Goal: Task Accomplishment & Management: Use online tool/utility

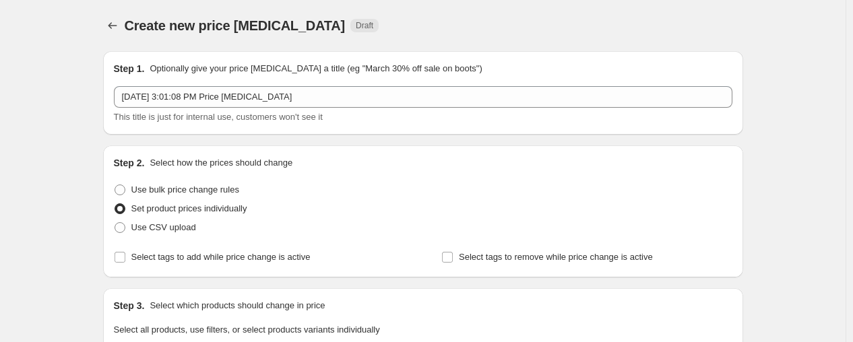
scroll to position [364, 0]
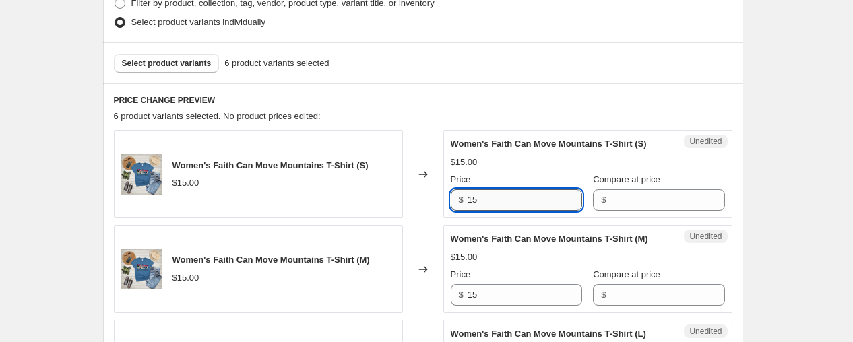
click at [538, 192] on input "15" at bounding box center [525, 200] width 115 height 22
type input "19.99"
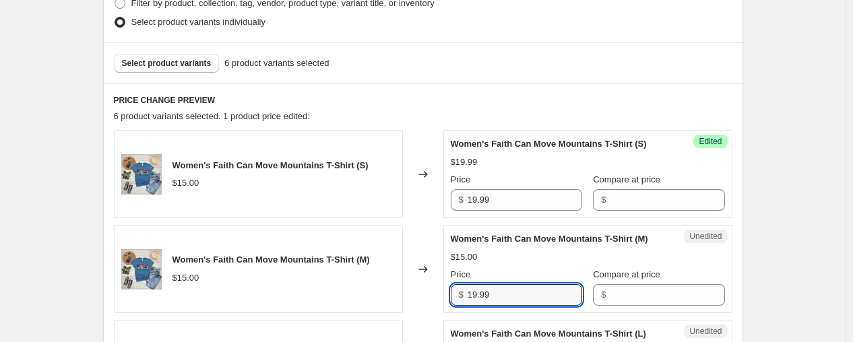
type input "19.99"
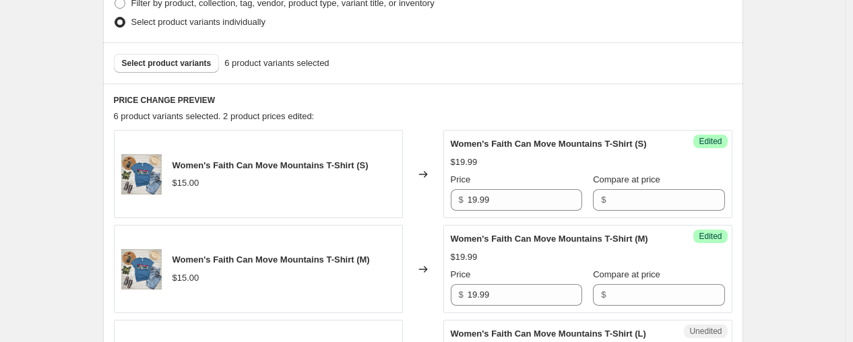
scroll to position [583, 0]
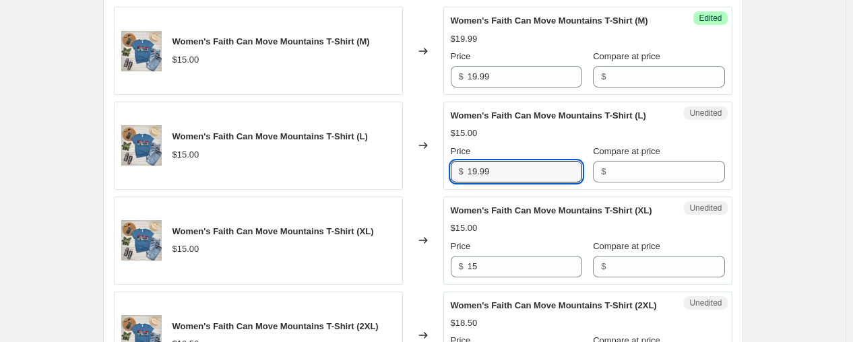
type input "19.99"
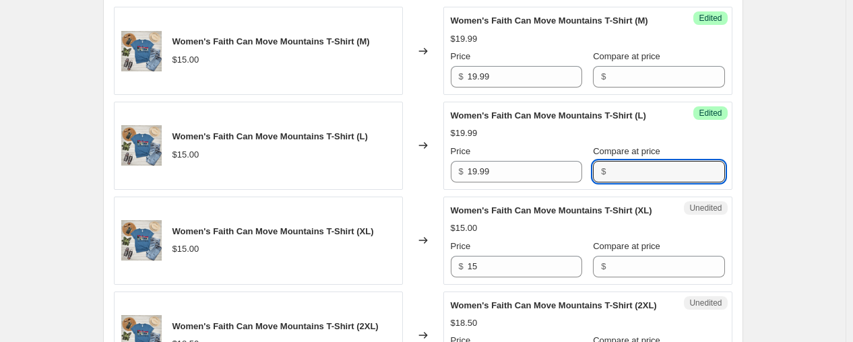
type input "1"
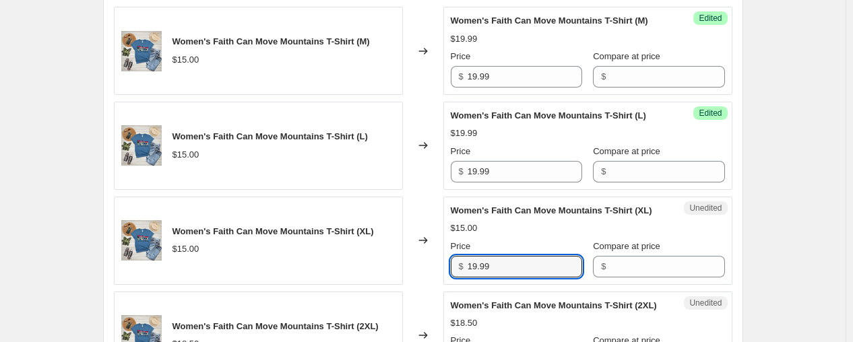
type input "19.99"
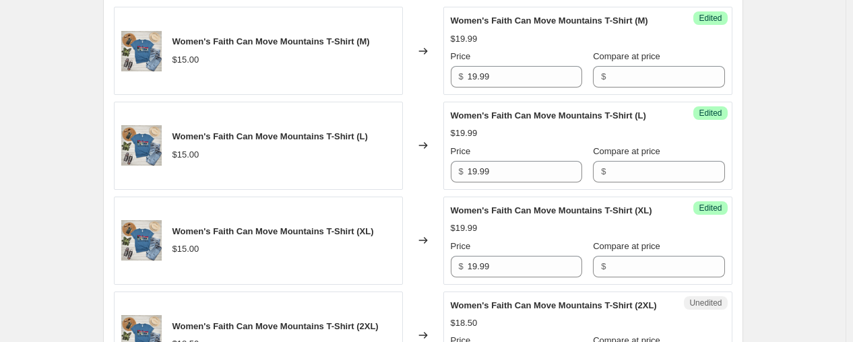
scroll to position [773, 0]
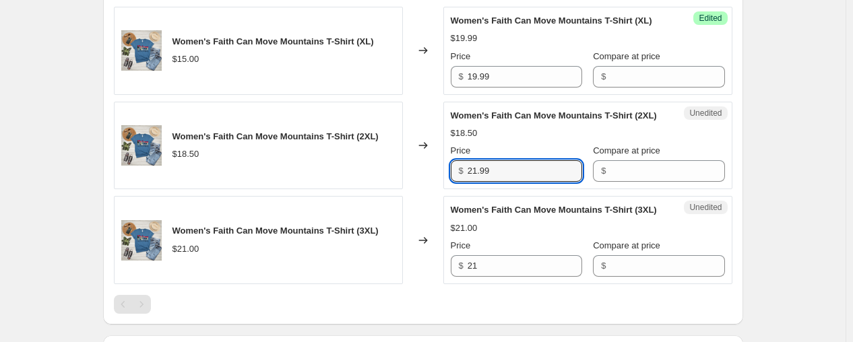
type input "21.99"
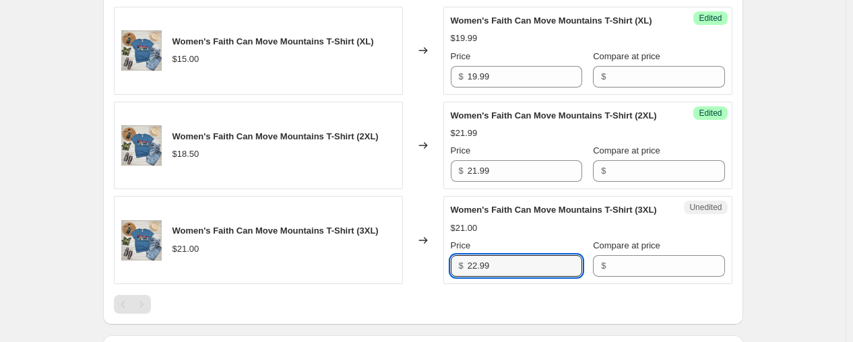
type input "22.99"
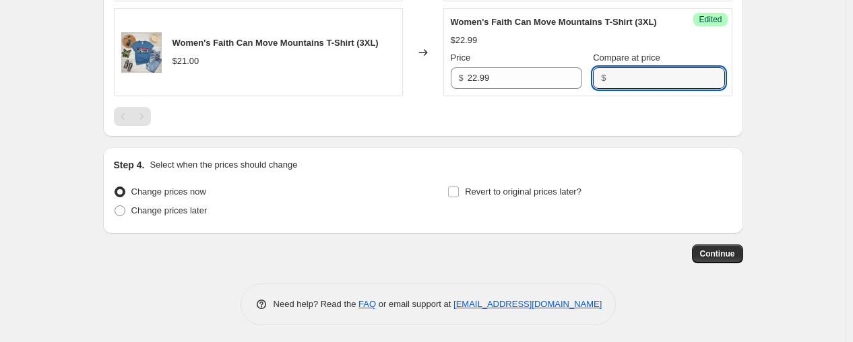
scroll to position [964, 0]
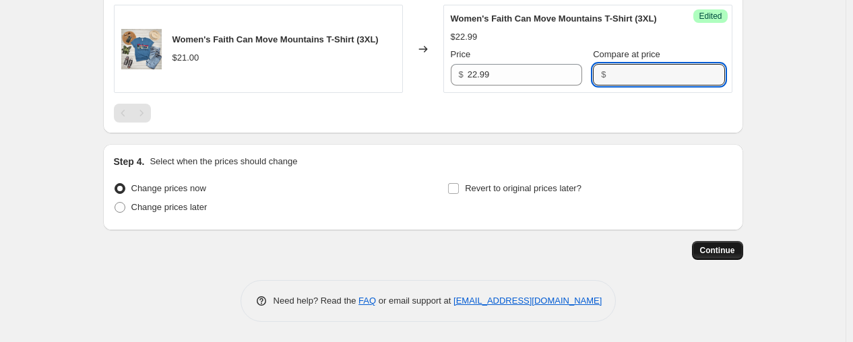
click at [732, 253] on span "Continue" at bounding box center [717, 250] width 35 height 11
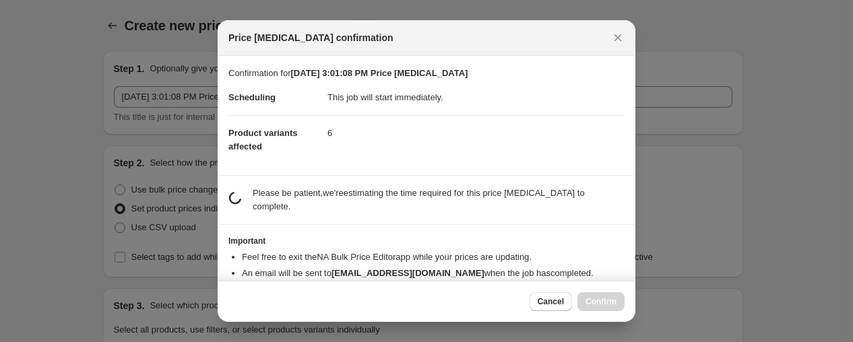
scroll to position [0, 0]
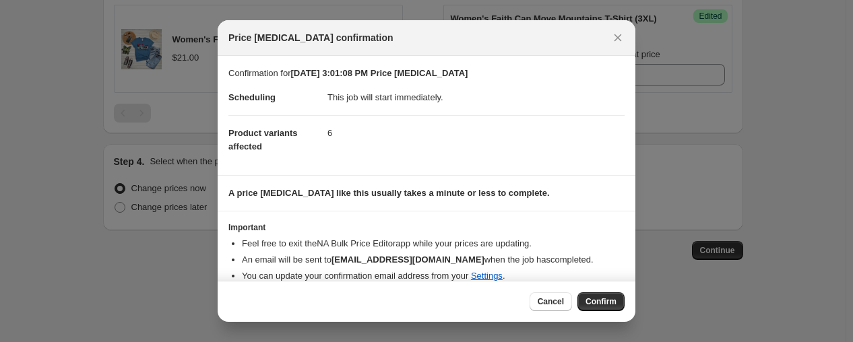
click at [614, 299] on span "Confirm" at bounding box center [600, 301] width 31 height 11
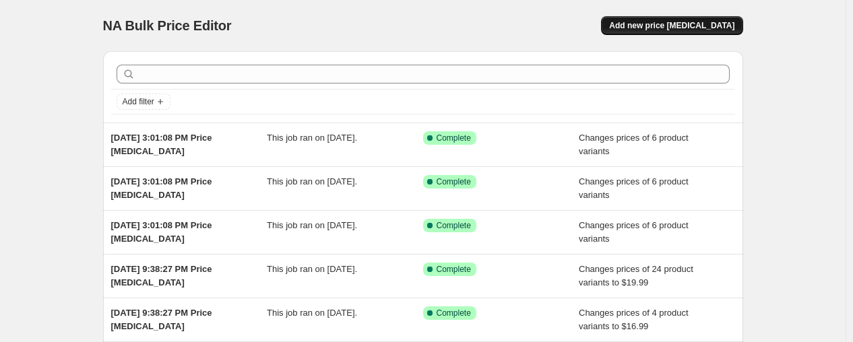
click at [701, 26] on span "Add new price [MEDICAL_DATA]" at bounding box center [671, 25] width 125 height 11
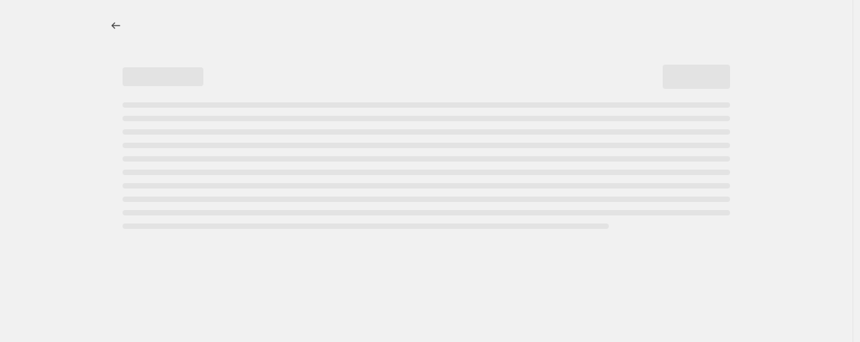
select select "percentage"
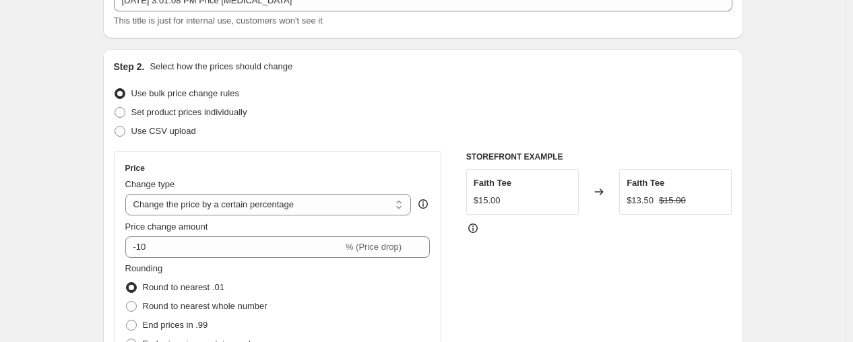
scroll to position [75, 0]
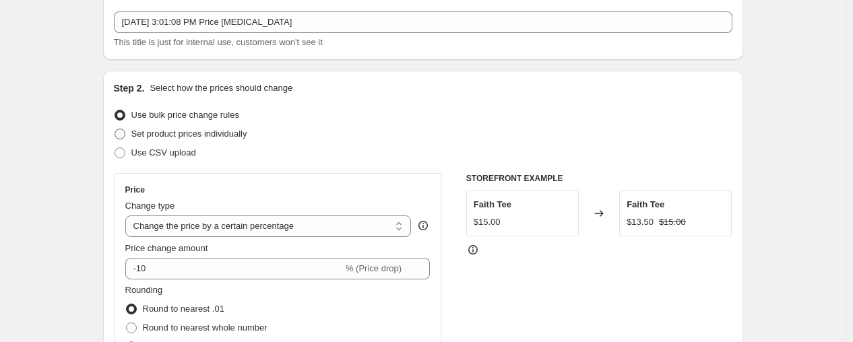
click at [192, 127] on span "Set product prices individually" at bounding box center [189, 133] width 116 height 13
click at [115, 129] on input "Set product prices individually" at bounding box center [115, 129] width 1 height 1
radio input "true"
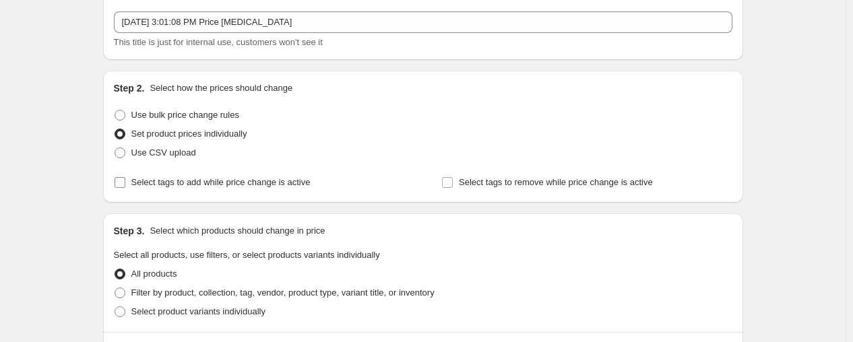
scroll to position [150, 0]
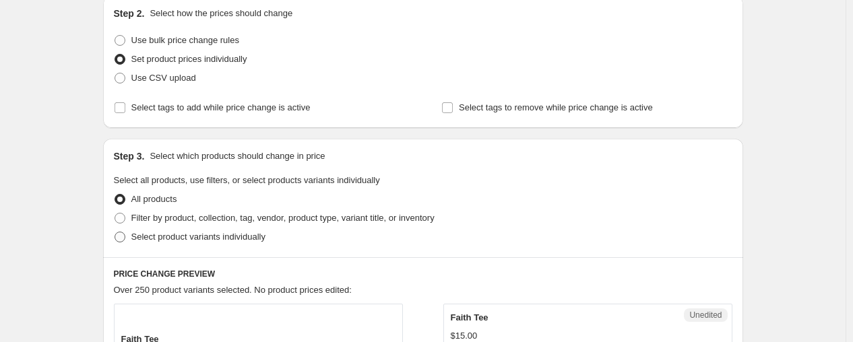
click at [187, 236] on span "Select product variants individually" at bounding box center [198, 237] width 134 height 10
click at [115, 232] on input "Select product variants individually" at bounding box center [115, 232] width 1 height 1
radio input "true"
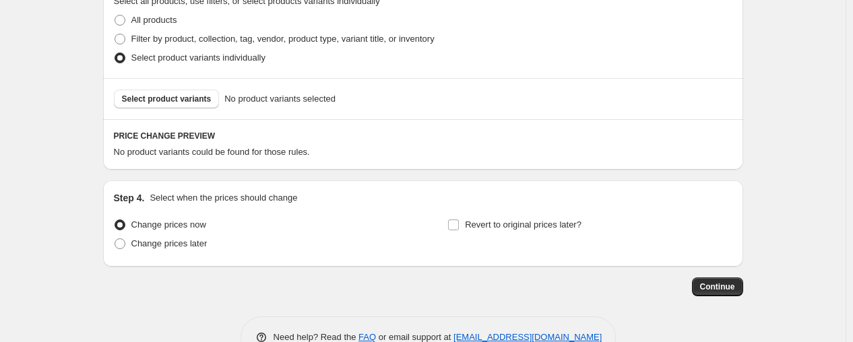
scroll to position [364, 0]
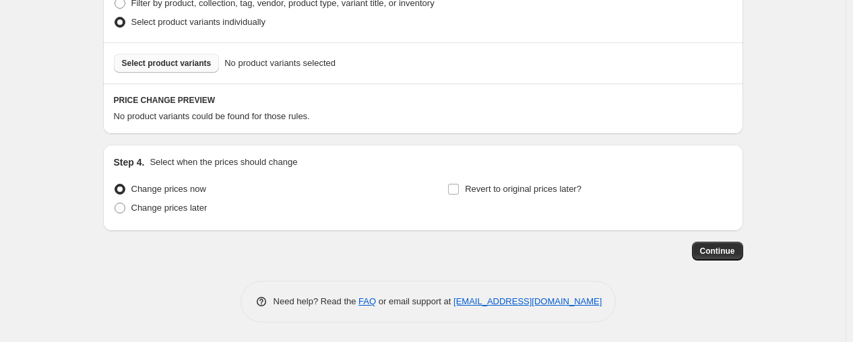
click at [176, 64] on span "Select product variants" at bounding box center [167, 63] width 90 height 11
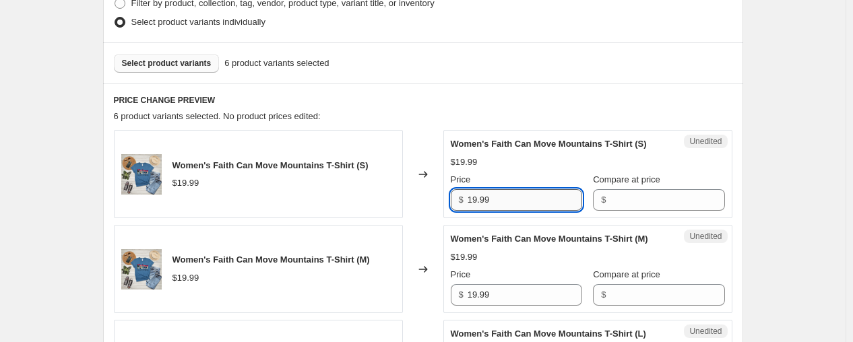
click at [523, 197] on input "19.99" at bounding box center [525, 200] width 115 height 22
type input "23.99"
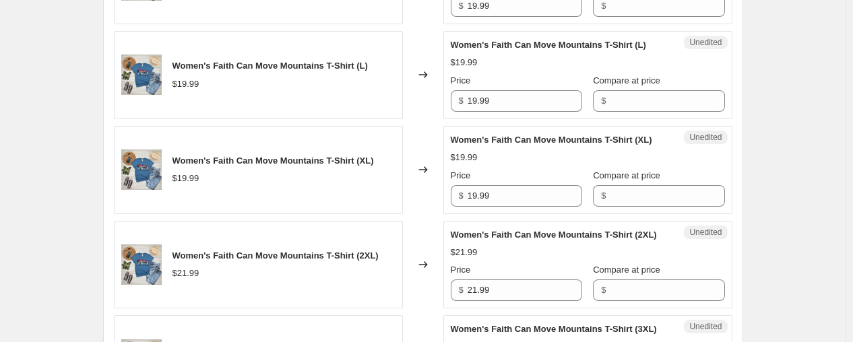
scroll to position [664, 0]
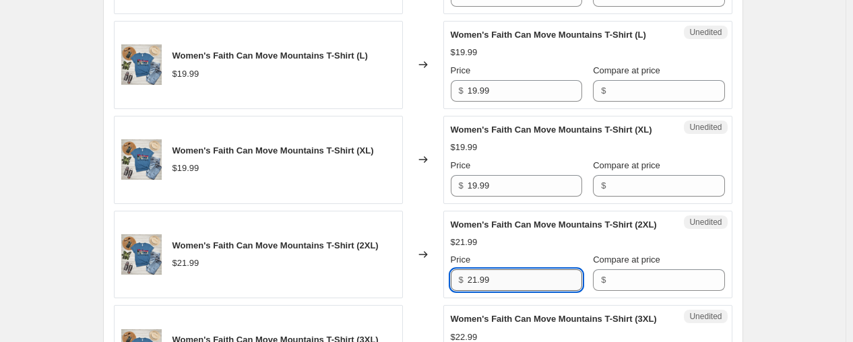
click at [496, 286] on input "21.99" at bounding box center [525, 280] width 115 height 22
click at [496, 285] on input "21.99" at bounding box center [525, 280] width 115 height 22
type input "24.99"
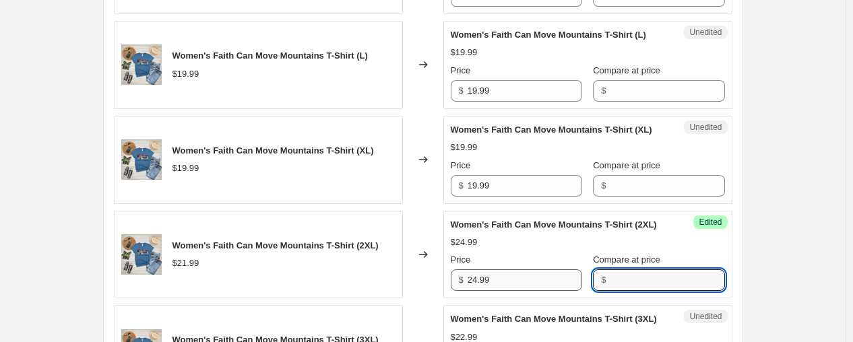
scroll to position [868, 0]
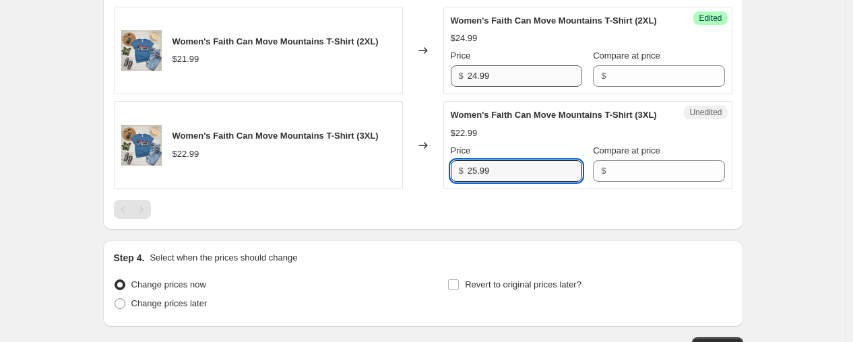
type input "25.99"
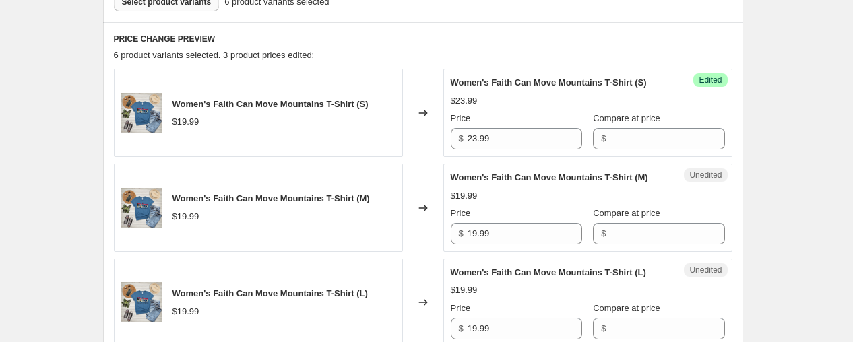
scroll to position [419, 0]
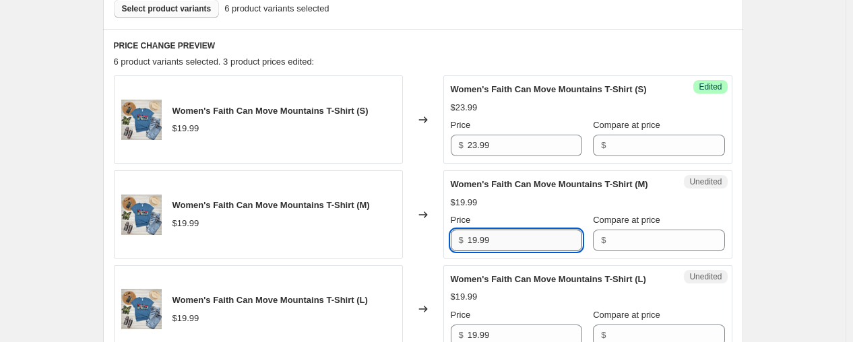
click at [515, 236] on input "19.99" at bounding box center [525, 241] width 115 height 22
click at [516, 235] on input "19.99" at bounding box center [525, 241] width 115 height 22
type input "23.99"
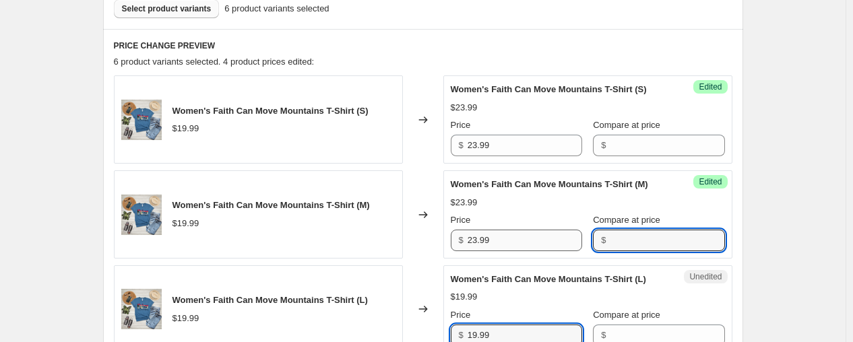
scroll to position [422, 0]
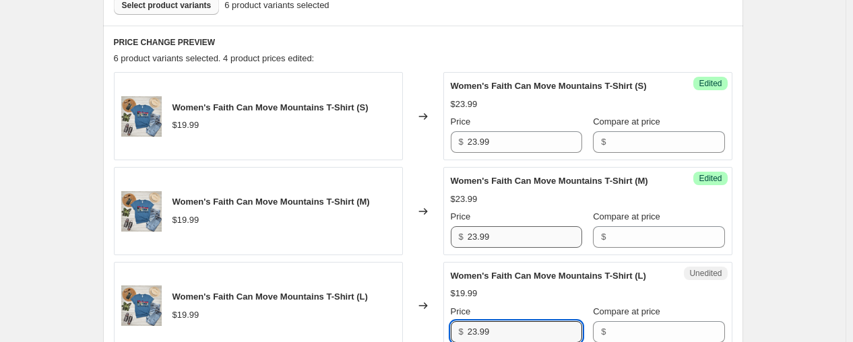
type input "23.99"
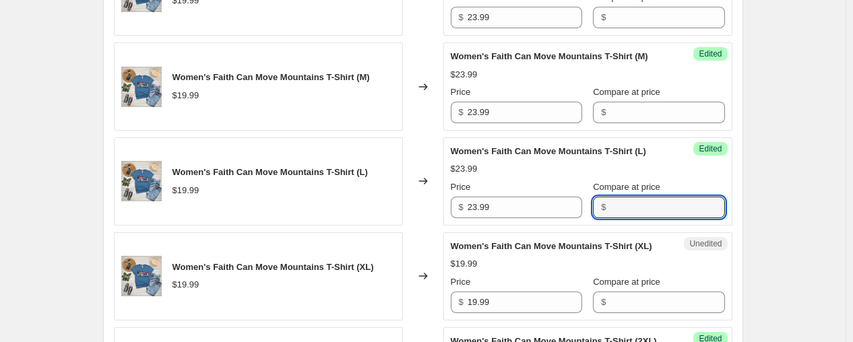
scroll to position [573, 0]
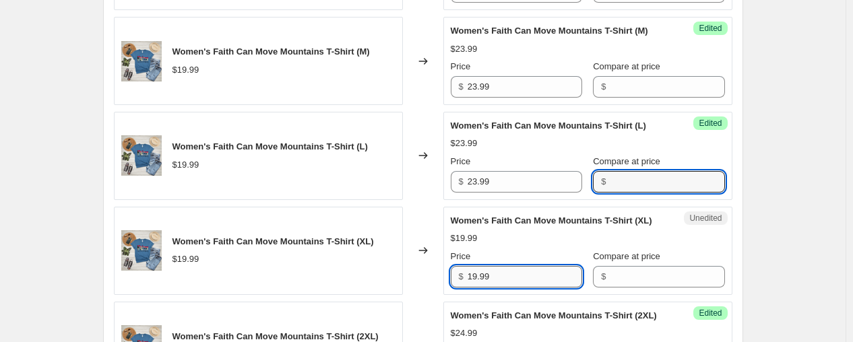
click at [506, 279] on input "19.99" at bounding box center [525, 277] width 115 height 22
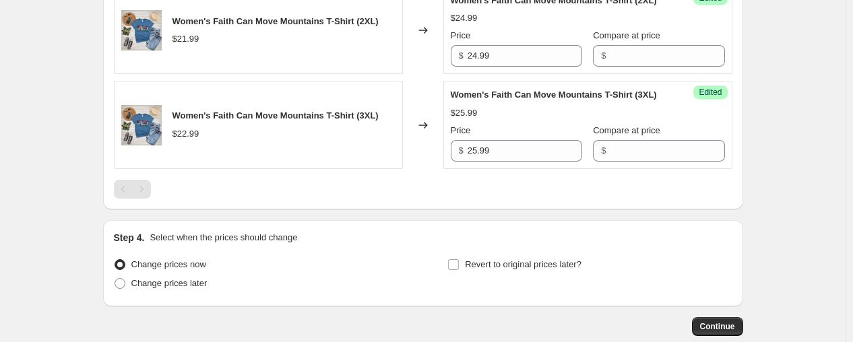
scroll to position [946, 0]
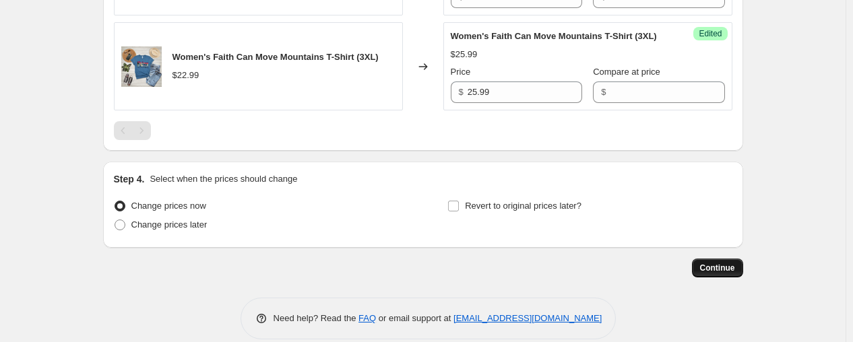
type input "23.99"
click at [715, 269] on span "Continue" at bounding box center [717, 268] width 35 height 11
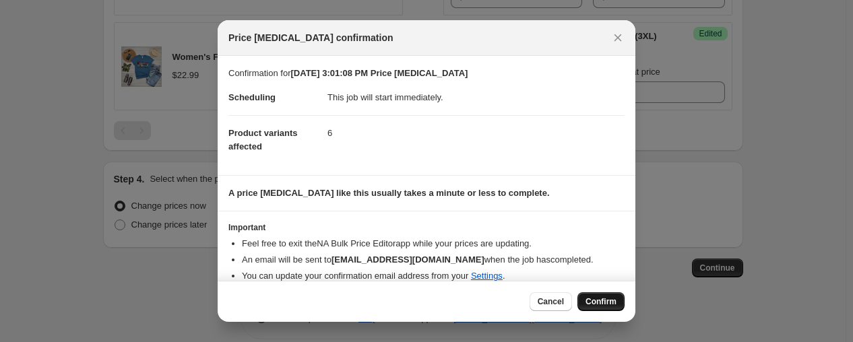
click at [590, 296] on button "Confirm" at bounding box center [600, 301] width 47 height 19
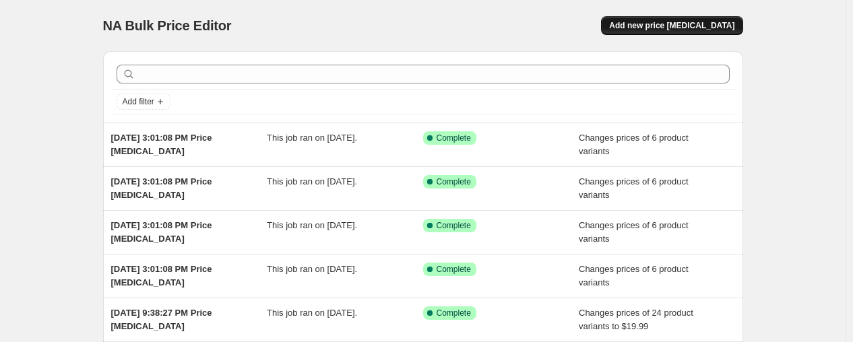
click at [674, 22] on span "Add new price [MEDICAL_DATA]" at bounding box center [671, 25] width 125 height 11
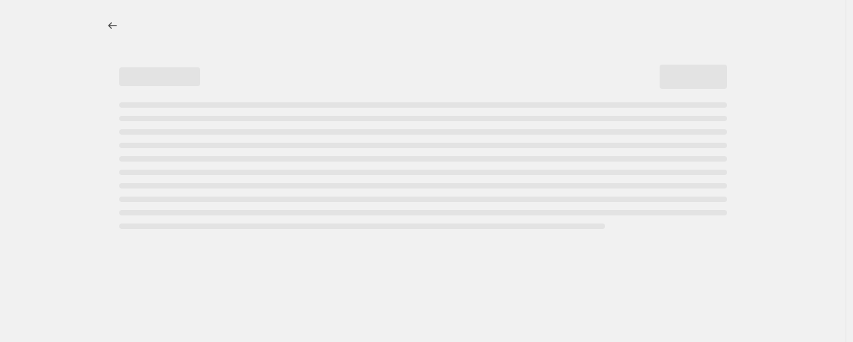
select select "percentage"
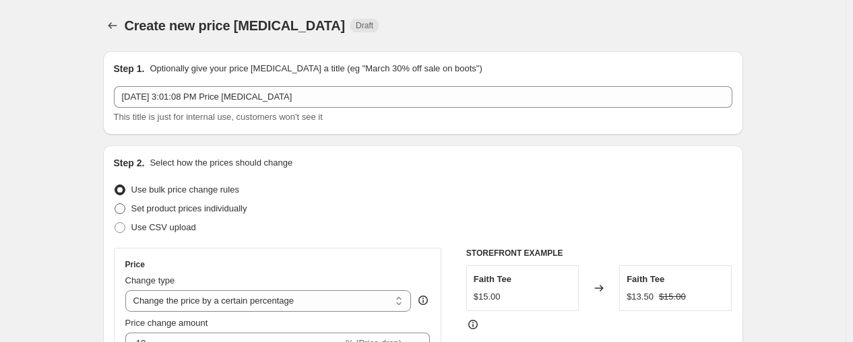
click at [153, 210] on span "Set product prices individually" at bounding box center [189, 208] width 116 height 10
click at [115, 204] on input "Set product prices individually" at bounding box center [115, 203] width 1 height 1
radio input "true"
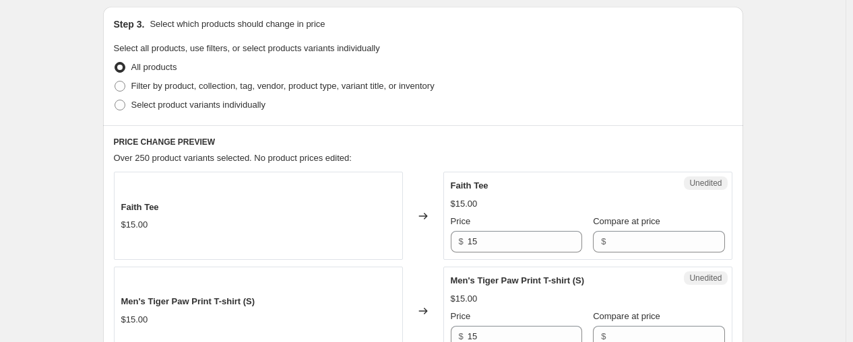
scroll to position [299, 0]
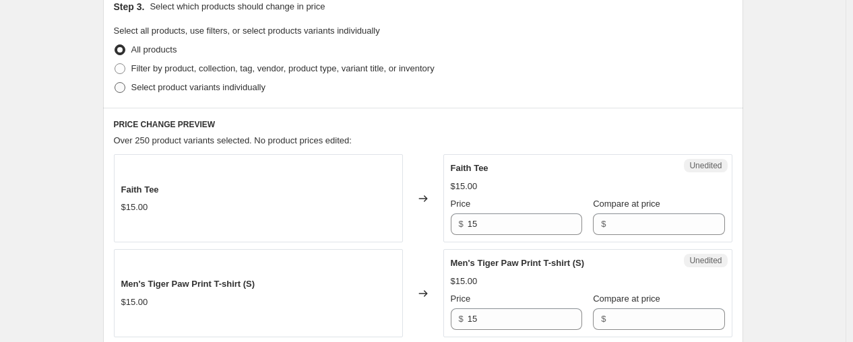
click at [164, 87] on span "Select product variants individually" at bounding box center [198, 87] width 134 height 10
click at [115, 83] on input "Select product variants individually" at bounding box center [115, 82] width 1 height 1
radio input "true"
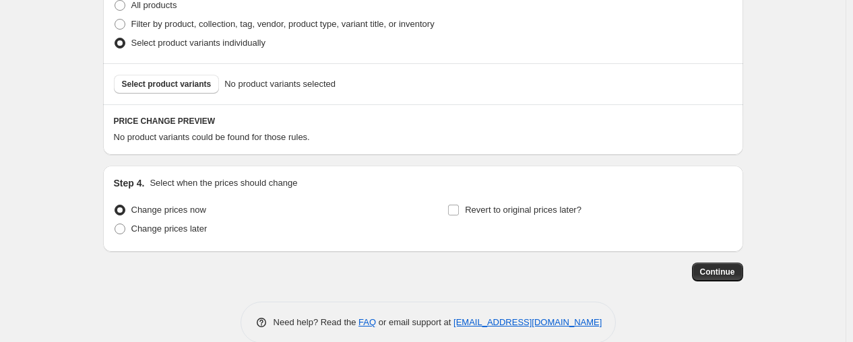
scroll to position [364, 0]
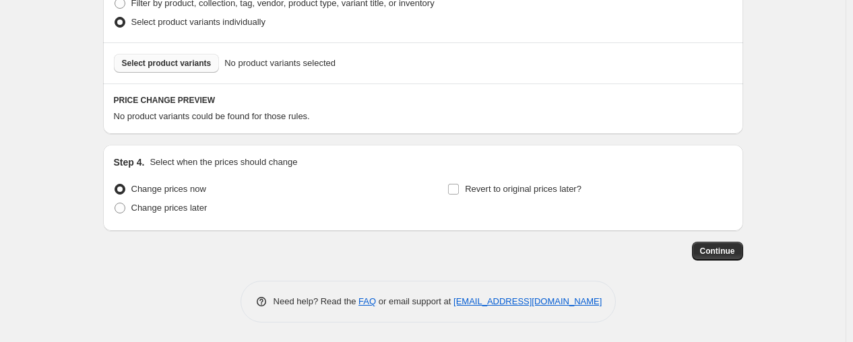
click at [176, 59] on span "Select product variants" at bounding box center [167, 63] width 90 height 11
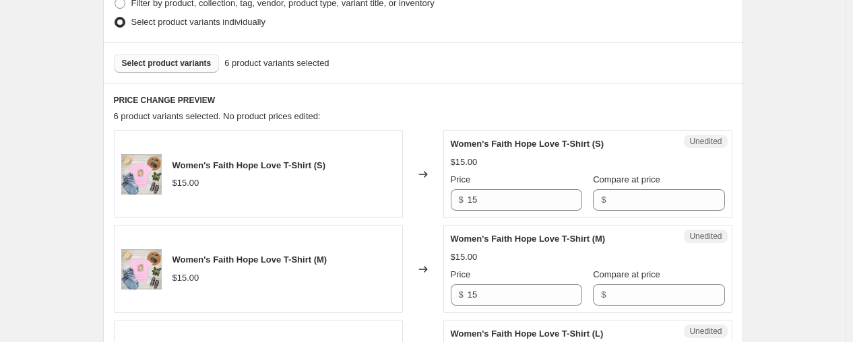
click at [140, 175] on img at bounding box center [141, 174] width 40 height 40
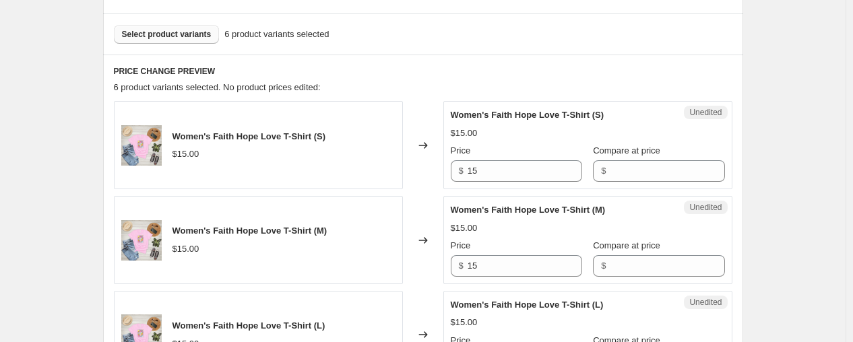
scroll to position [369, 0]
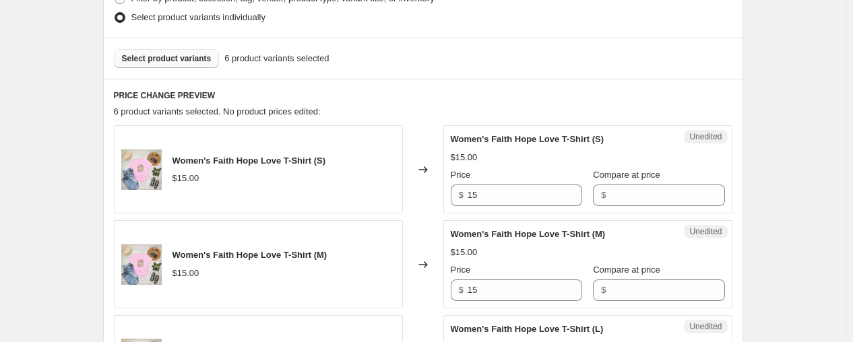
click at [148, 163] on img at bounding box center [141, 170] width 40 height 40
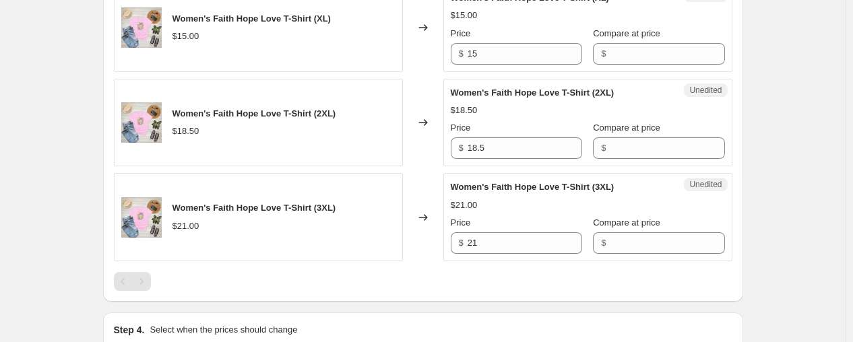
scroll to position [445, 0]
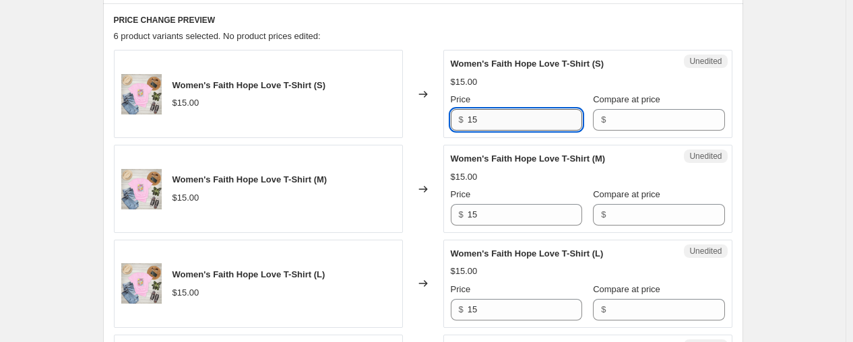
click at [504, 124] on input "15" at bounding box center [525, 120] width 115 height 22
click at [497, 117] on input "15" at bounding box center [525, 120] width 115 height 22
click at [497, 116] on input "15" at bounding box center [525, 120] width 115 height 22
type input "19.99"
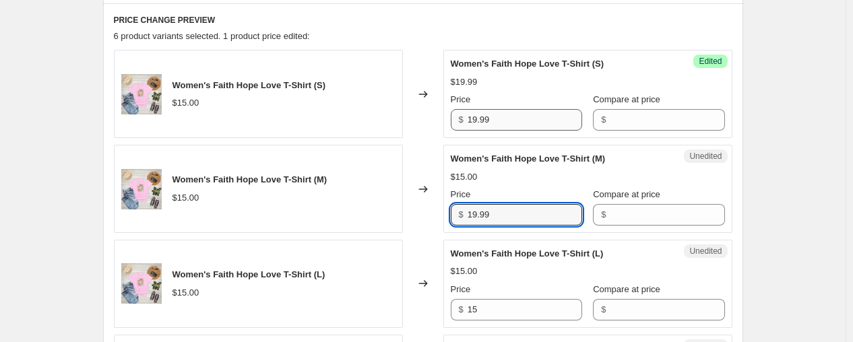
type input "19.99"
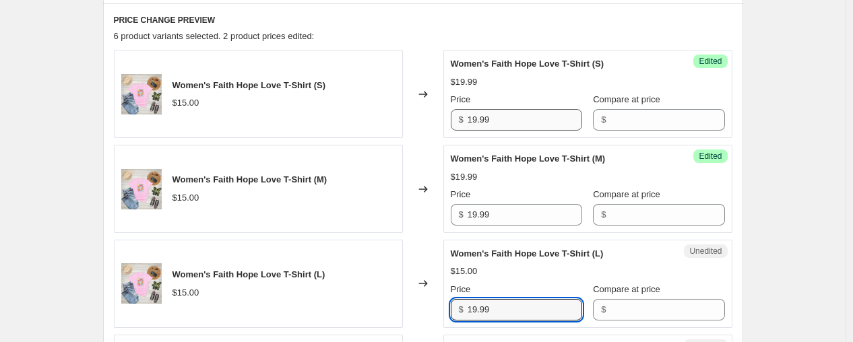
type input "19.99"
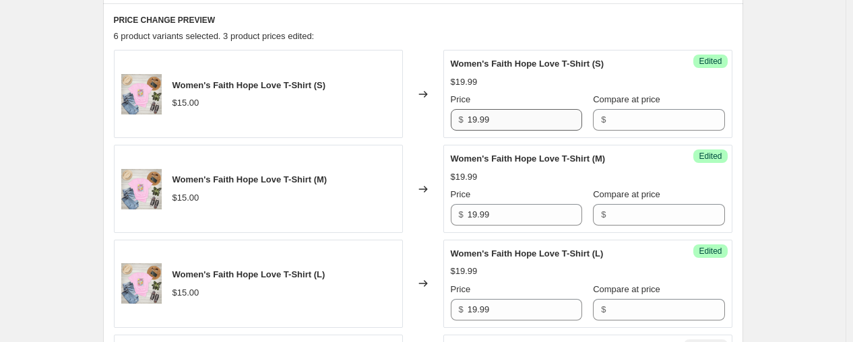
scroll to position [678, 0]
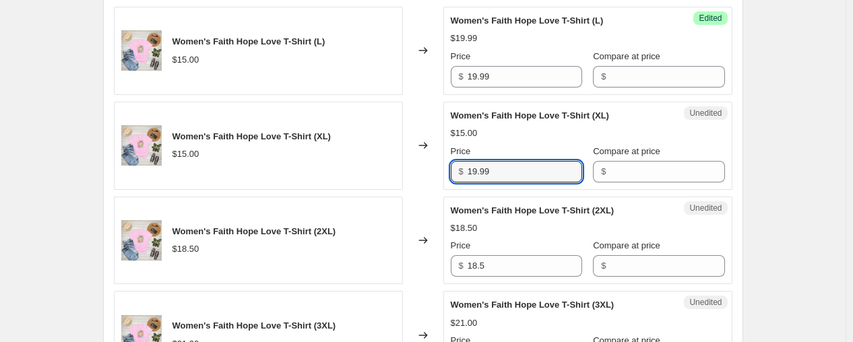
type input "19.99"
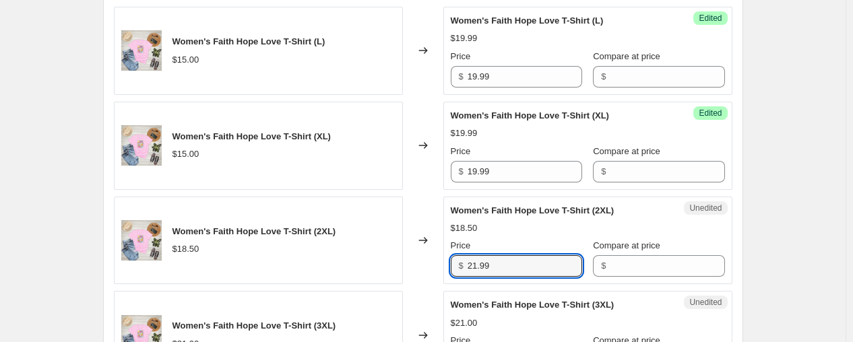
type input "21.99"
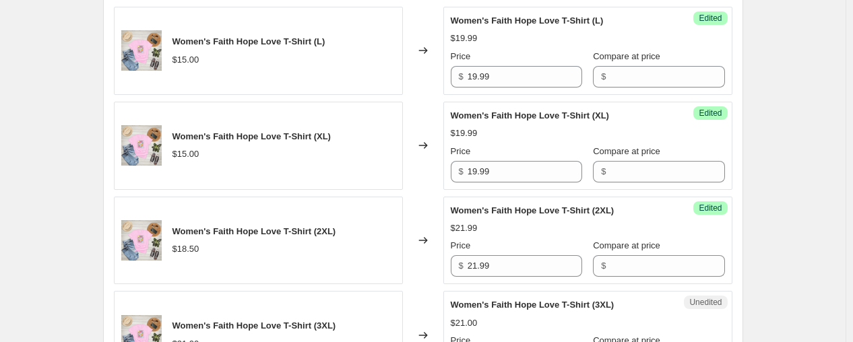
scroll to position [868, 0]
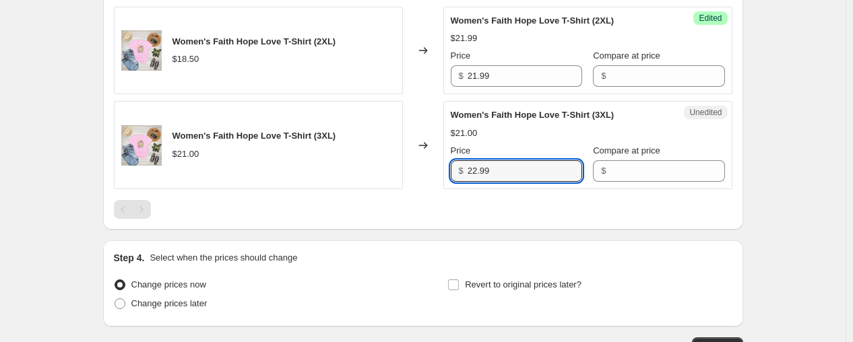
type input "22.99"
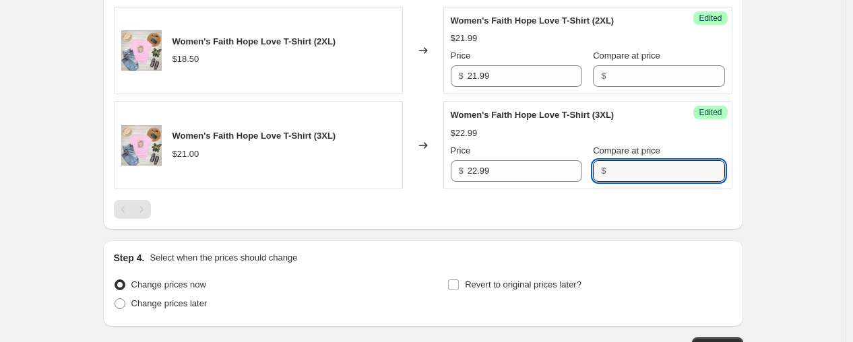
scroll to position [943, 0]
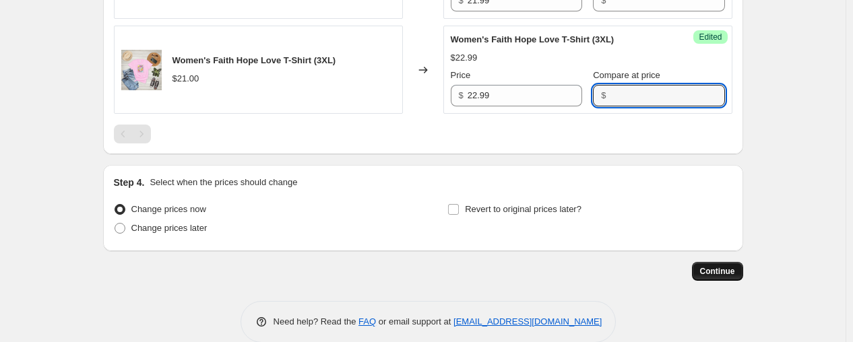
click at [717, 270] on span "Continue" at bounding box center [717, 271] width 35 height 11
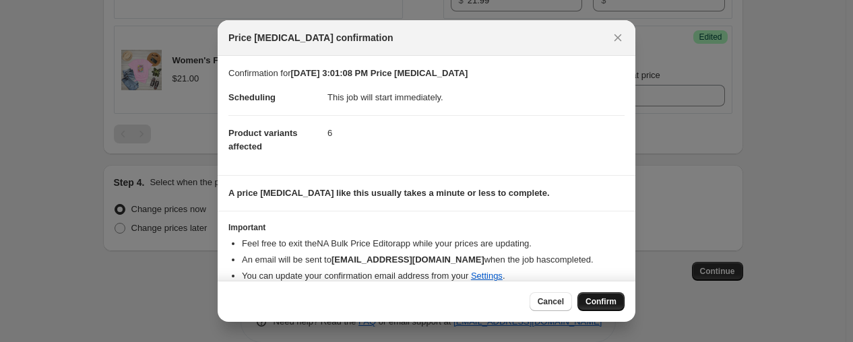
click at [595, 301] on span "Confirm" at bounding box center [600, 301] width 31 height 11
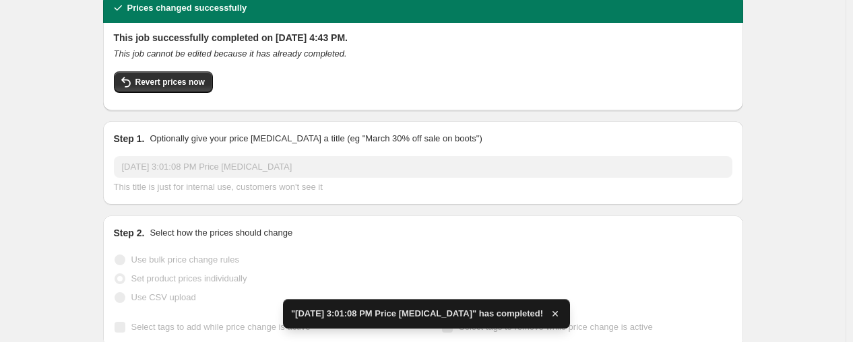
scroll to position [75, 0]
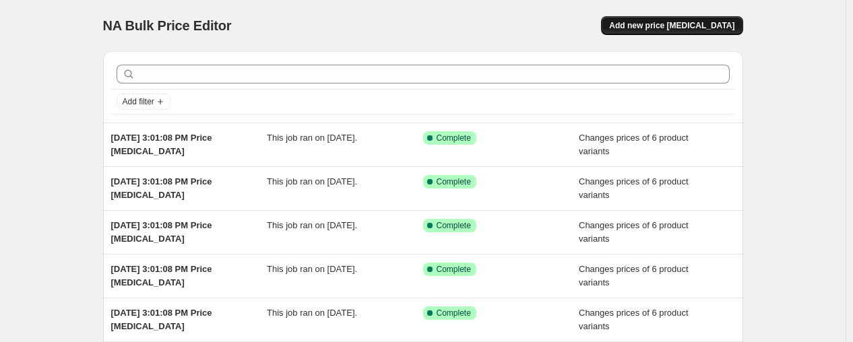
click at [682, 24] on span "Add new price [MEDICAL_DATA]" at bounding box center [671, 25] width 125 height 11
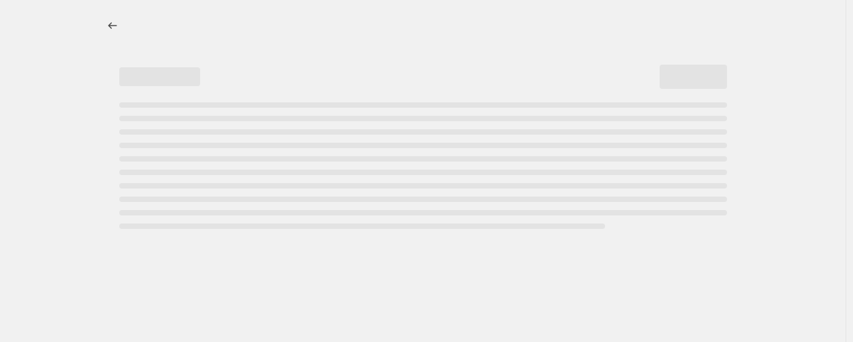
select select "percentage"
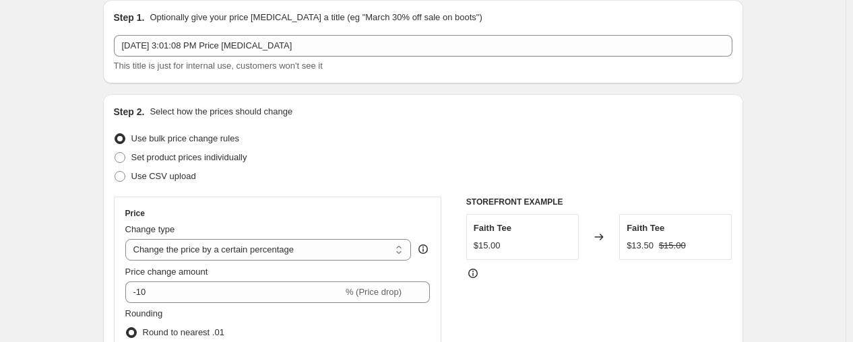
scroll to position [75, 0]
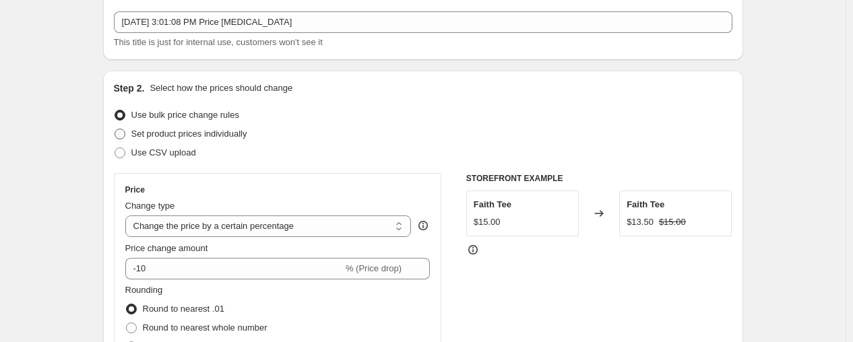
click at [162, 133] on span "Set product prices individually" at bounding box center [189, 134] width 116 height 10
click at [115, 129] on input "Set product prices individually" at bounding box center [115, 129] width 1 height 1
radio input "true"
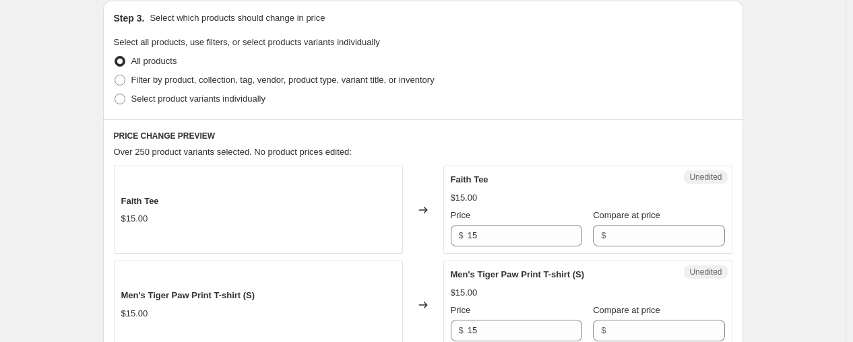
scroll to position [299, 0]
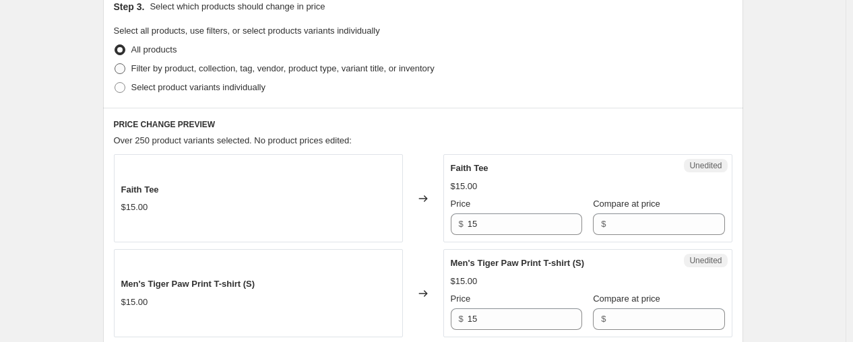
click at [146, 65] on span "Filter by product, collection, tag, vendor, product type, variant title, or inv…" at bounding box center [282, 68] width 303 height 10
click at [115, 64] on input "Filter by product, collection, tag, vendor, product type, variant title, or inv…" at bounding box center [115, 63] width 1 height 1
radio input "true"
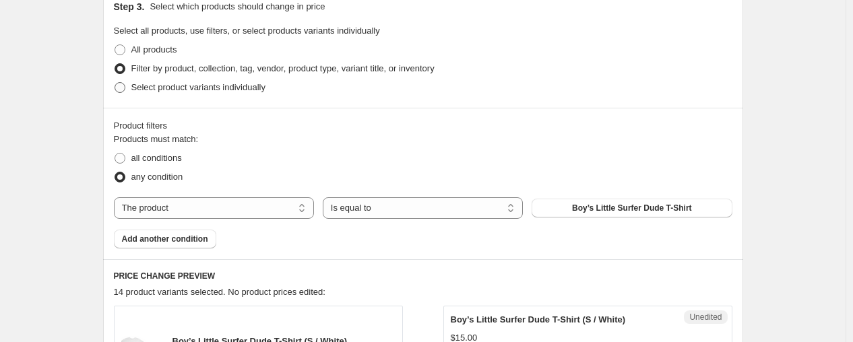
click at [151, 90] on span "Select product variants individually" at bounding box center [198, 87] width 134 height 10
click at [115, 83] on input "Select product variants individually" at bounding box center [115, 82] width 1 height 1
radio input "true"
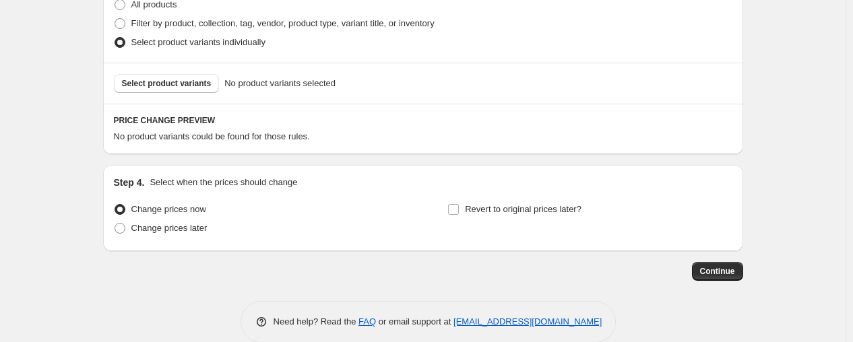
scroll to position [364, 0]
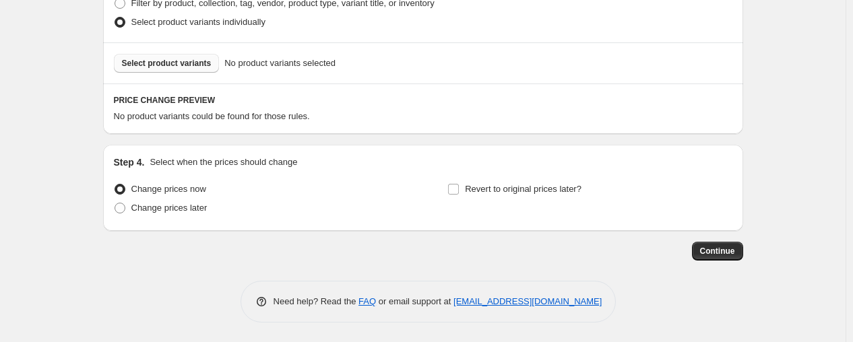
click at [164, 58] on span "Select product variants" at bounding box center [167, 63] width 90 height 11
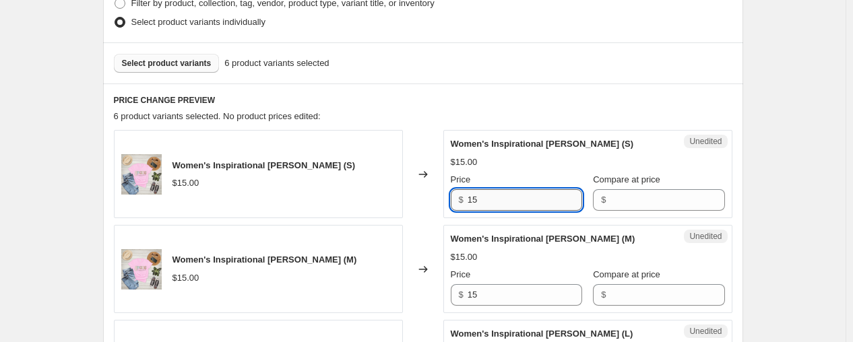
click at [513, 207] on input "15" at bounding box center [525, 200] width 115 height 22
type input "1"
type input "22.99"
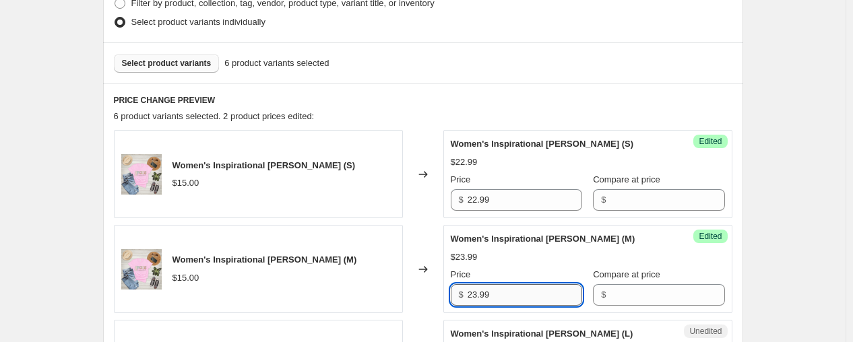
click at [514, 284] on input "23.99" at bounding box center [525, 295] width 115 height 22
type input "22.99"
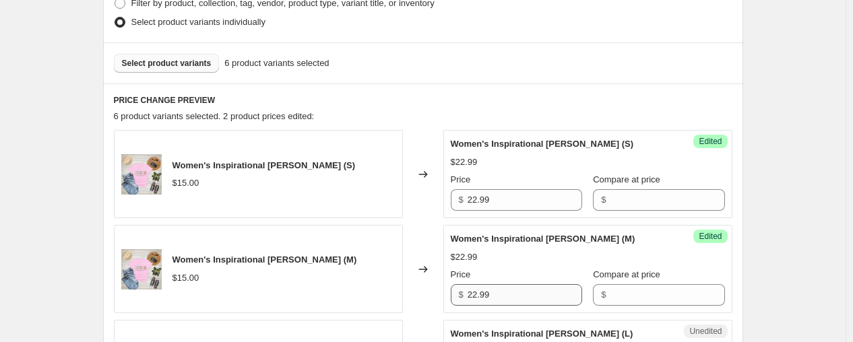
scroll to position [583, 0]
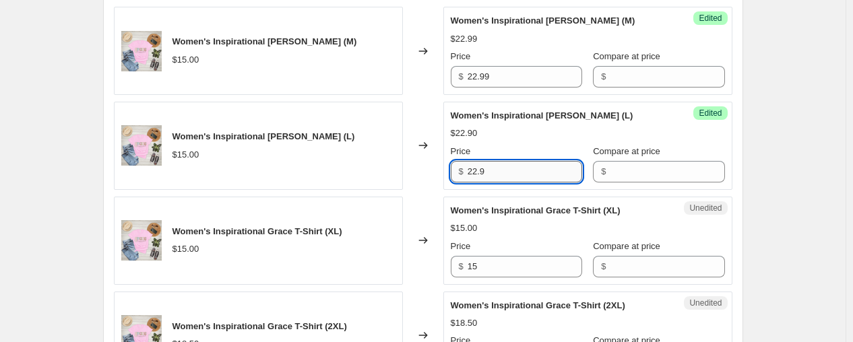
click at [582, 179] on input "22.9" at bounding box center [525, 172] width 115 height 22
type input "22.99"
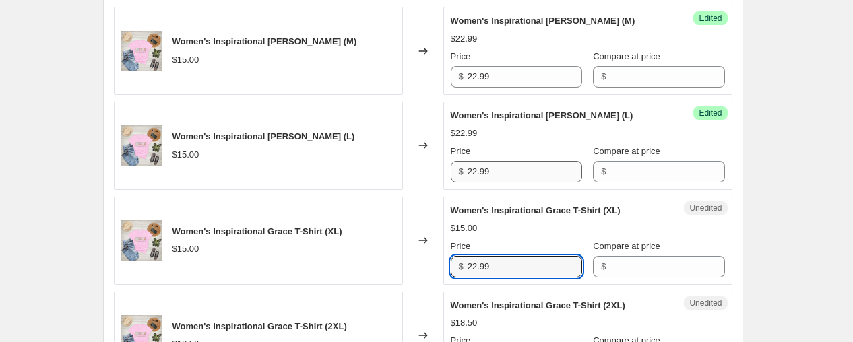
type input "22.99"
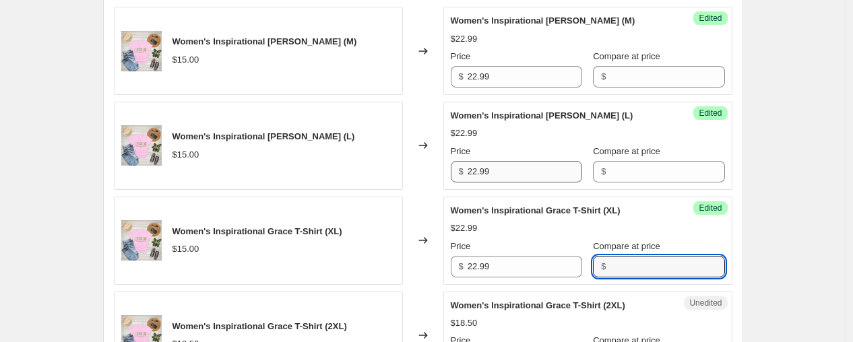
scroll to position [773, 0]
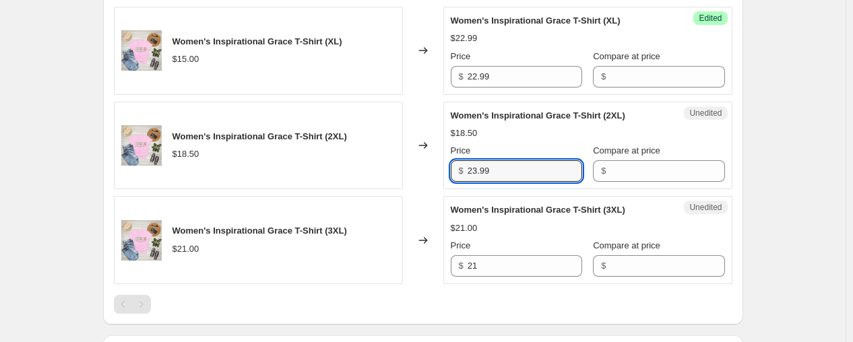
type input "23.99"
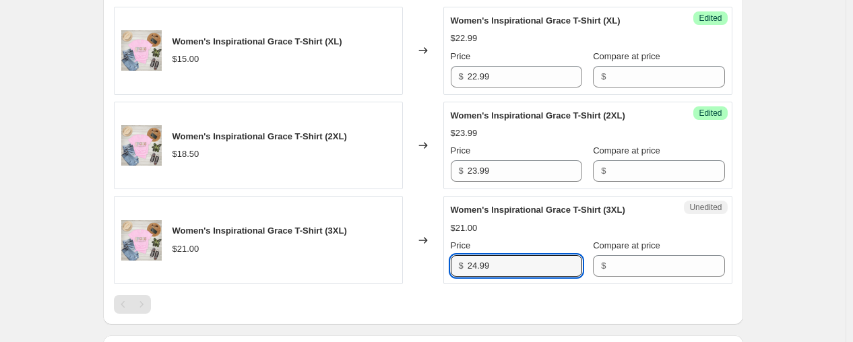
type input "24.99"
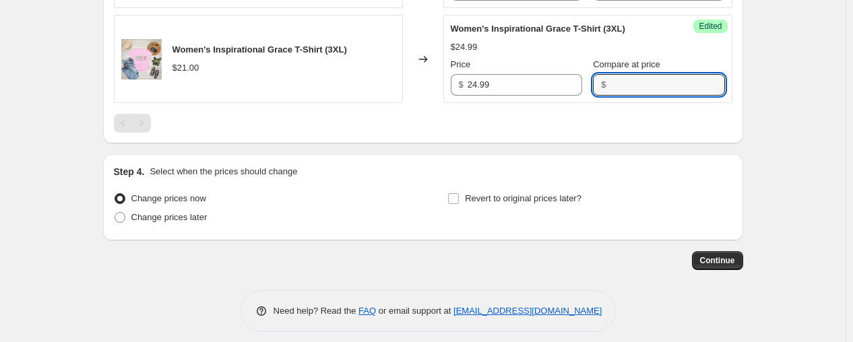
scroll to position [964, 0]
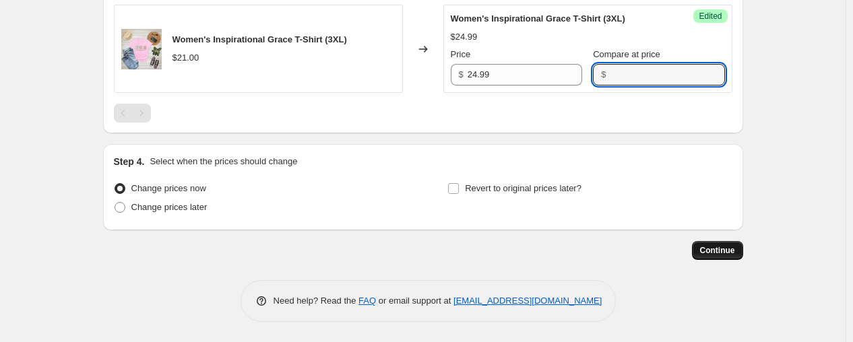
click at [718, 256] on span "Continue" at bounding box center [717, 250] width 35 height 11
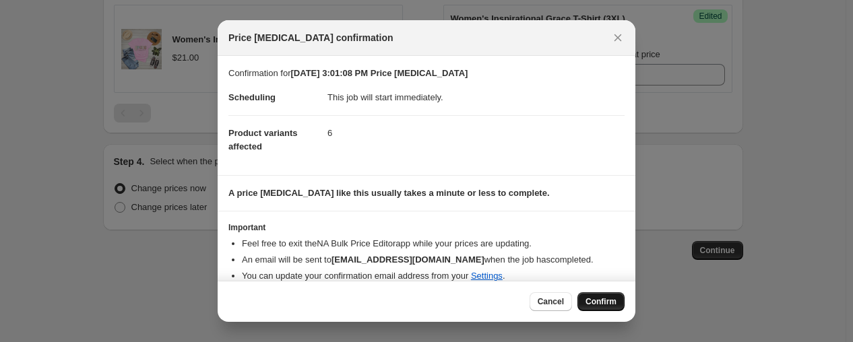
click at [598, 307] on span "Confirm" at bounding box center [600, 301] width 31 height 11
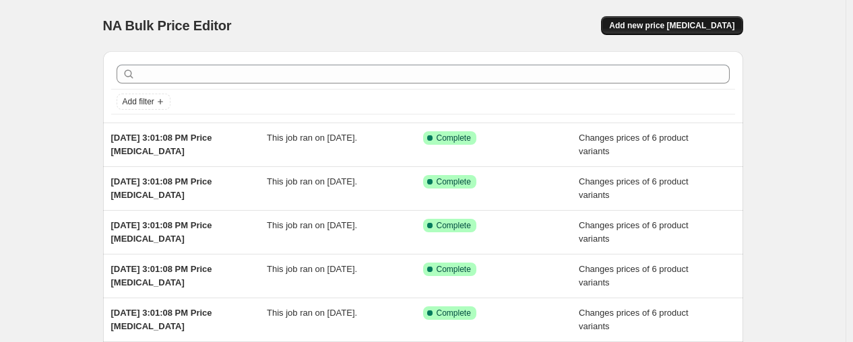
click at [677, 26] on span "Add new price [MEDICAL_DATA]" at bounding box center [671, 25] width 125 height 11
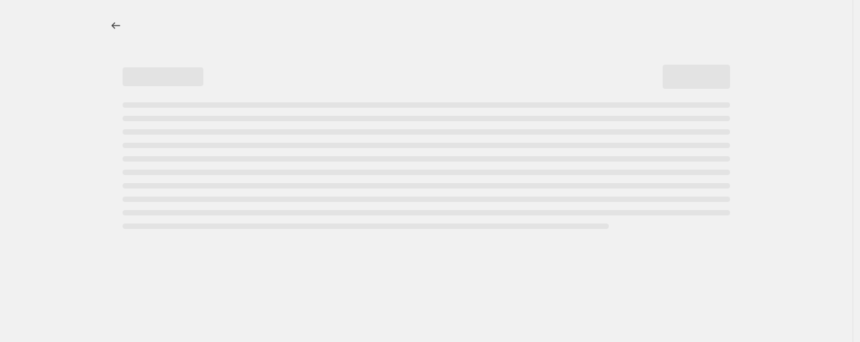
select select "percentage"
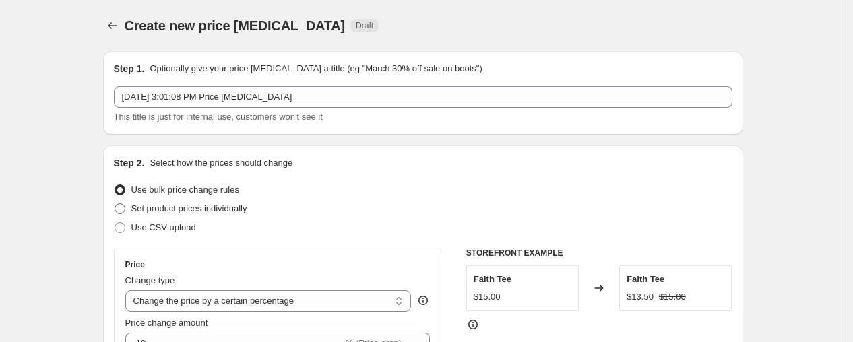
click at [202, 210] on span "Set product prices individually" at bounding box center [189, 208] width 116 height 10
click at [115, 204] on input "Set product prices individually" at bounding box center [115, 203] width 1 height 1
radio input "true"
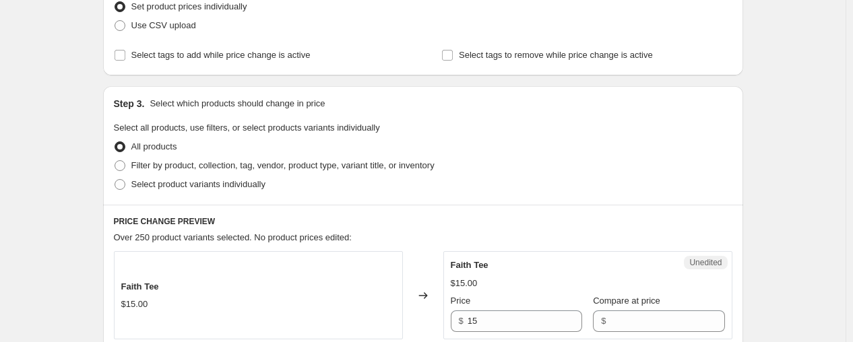
scroll to position [224, 0]
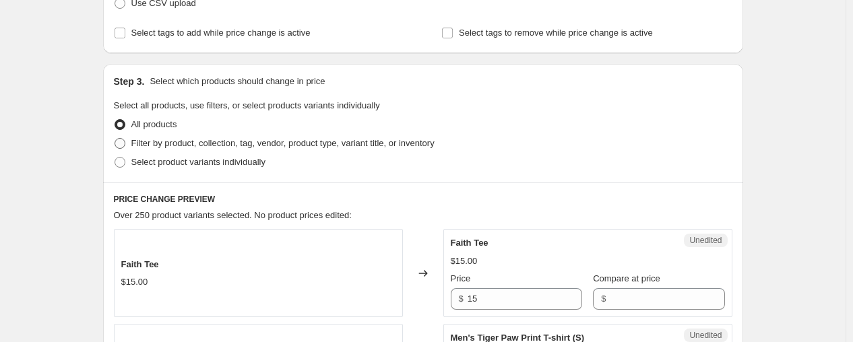
click at [183, 144] on span "Filter by product, collection, tag, vendor, product type, variant title, or inv…" at bounding box center [282, 143] width 303 height 10
click at [115, 139] on input "Filter by product, collection, tag, vendor, product type, variant title, or inv…" at bounding box center [115, 138] width 1 height 1
radio input "true"
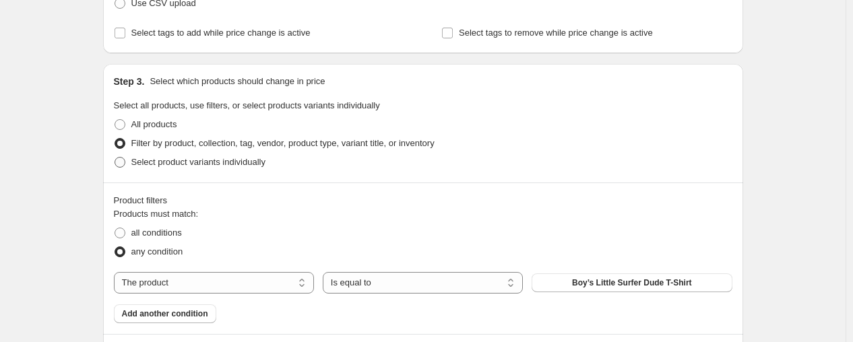
click at [123, 166] on span at bounding box center [120, 162] width 11 height 11
click at [115, 158] on input "Select product variants individually" at bounding box center [115, 157] width 1 height 1
radio input "true"
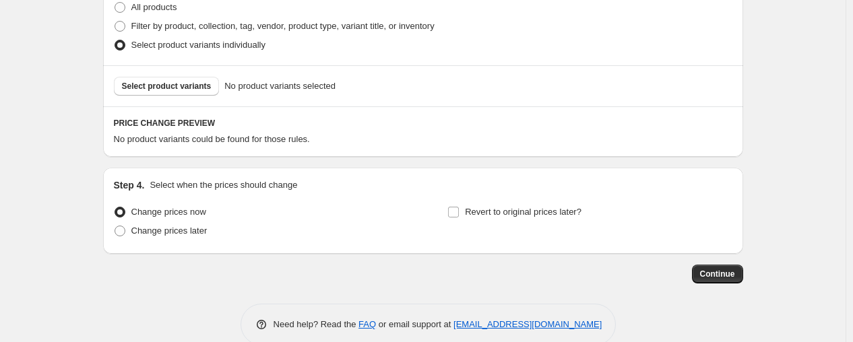
scroll to position [364, 0]
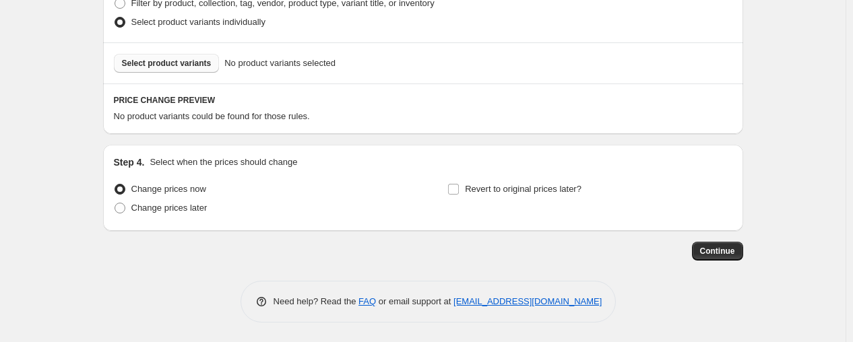
click at [180, 66] on span "Select product variants" at bounding box center [167, 63] width 90 height 11
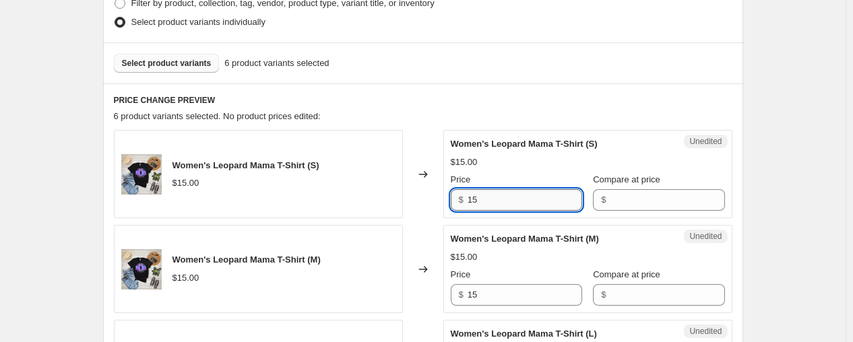
drag, startPoint x: 485, startPoint y: 203, endPoint x: 515, endPoint y: 195, distance: 30.7
click at [515, 196] on input "15" at bounding box center [525, 200] width 115 height 22
click at [515, 195] on input "15" at bounding box center [525, 200] width 115 height 22
type input "23.99"
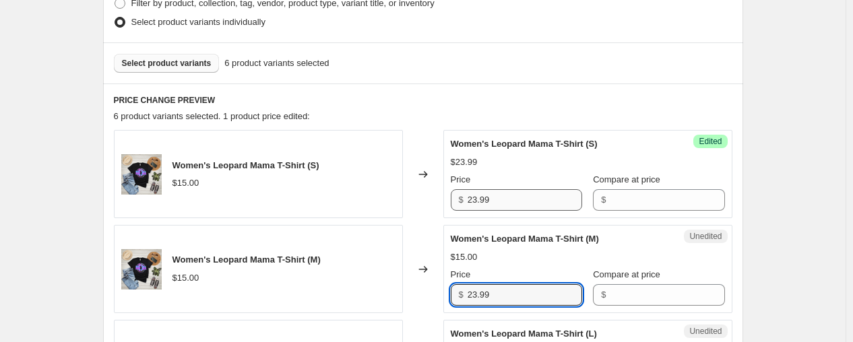
type input "23.99"
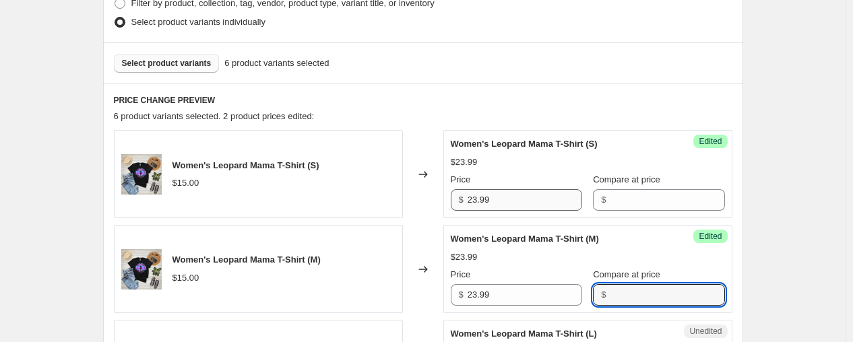
scroll to position [583, 0]
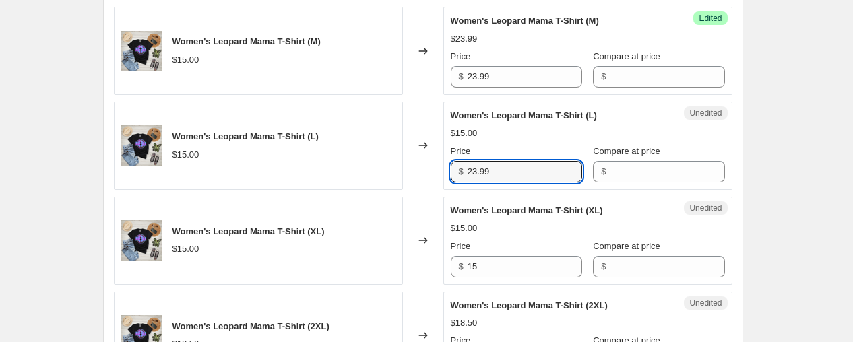
type input "23.99"
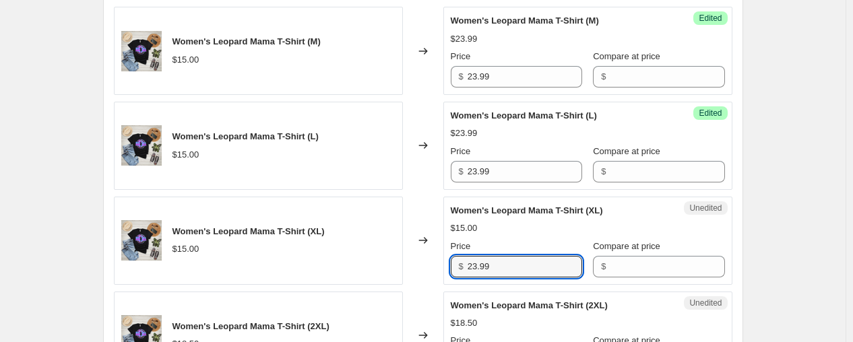
type input "23.99"
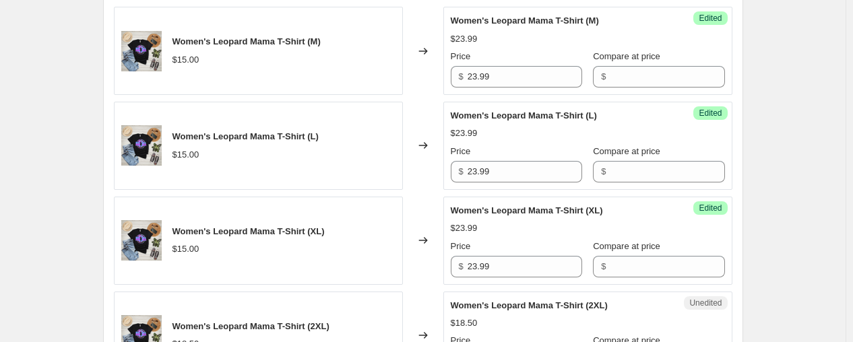
scroll to position [773, 0]
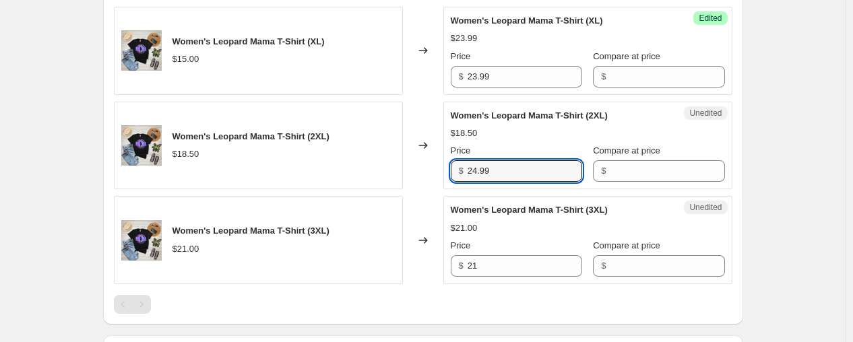
type input "24.99"
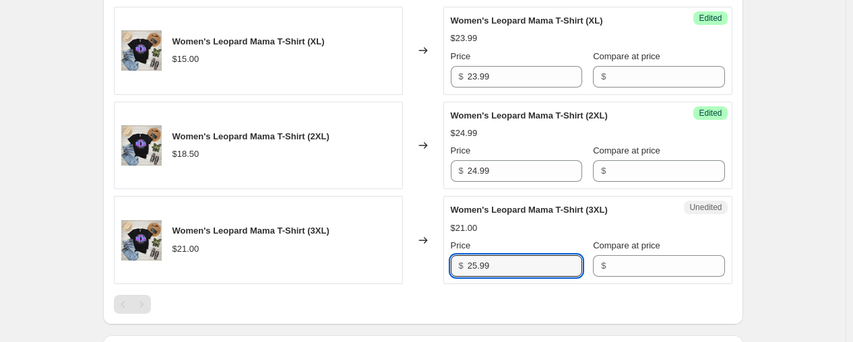
type input "25.99"
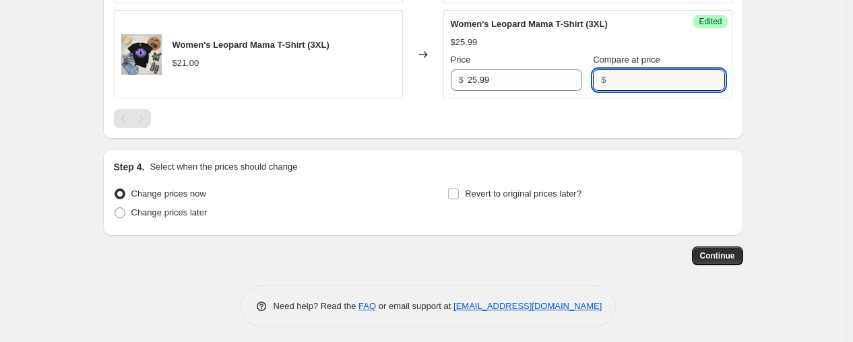
scroll to position [964, 0]
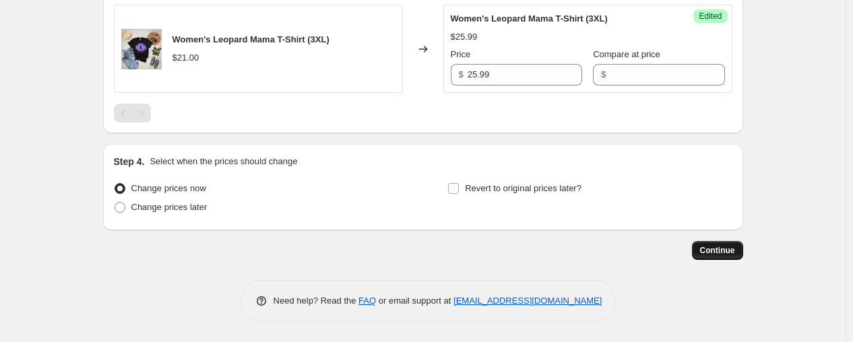
click at [730, 251] on span "Continue" at bounding box center [717, 250] width 35 height 11
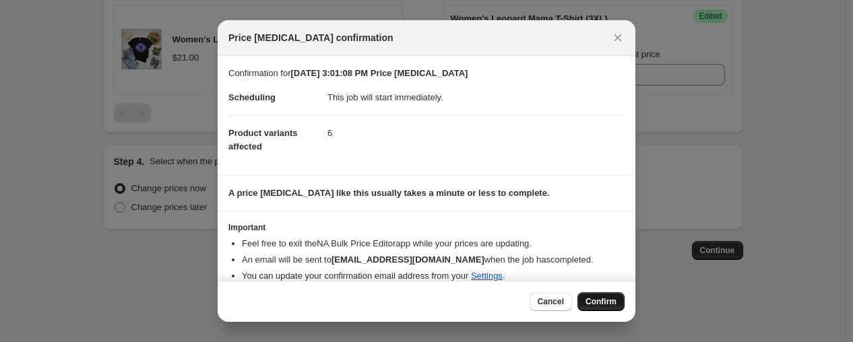
click at [602, 307] on span "Confirm" at bounding box center [600, 301] width 31 height 11
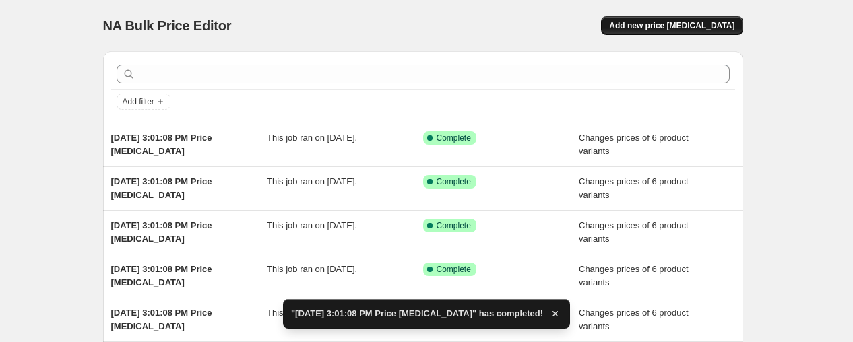
click at [666, 30] on button "Add new price [MEDICAL_DATA]" at bounding box center [671, 25] width 141 height 19
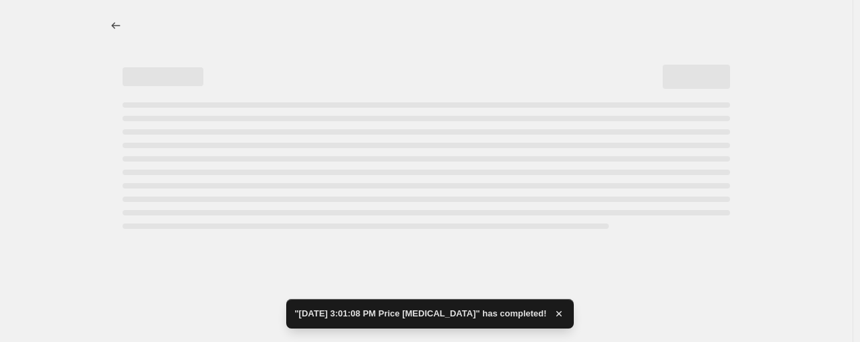
select select "percentage"
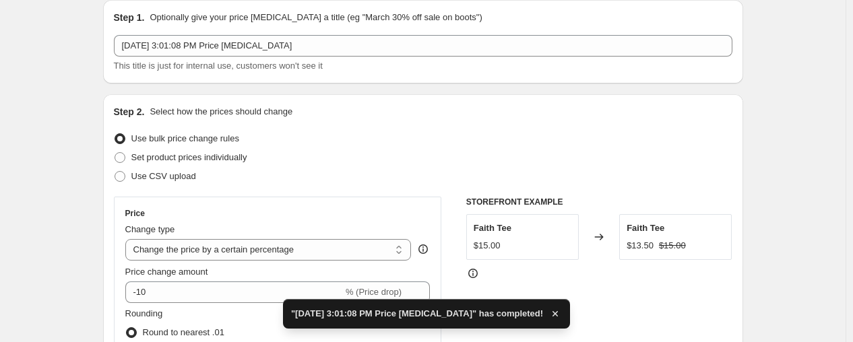
scroll to position [75, 0]
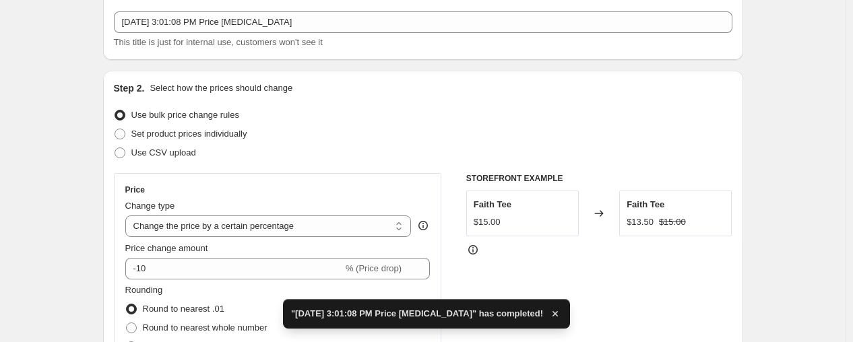
click at [172, 133] on span "Set product prices individually" at bounding box center [189, 134] width 116 height 10
click at [115, 129] on input "Set product prices individually" at bounding box center [115, 129] width 1 height 1
radio input "true"
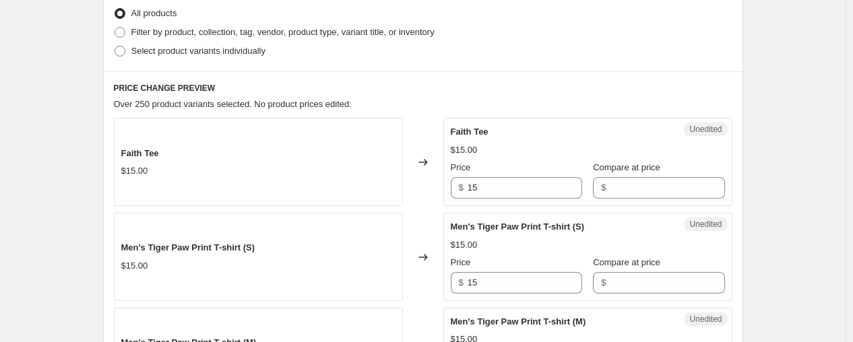
scroll to position [299, 0]
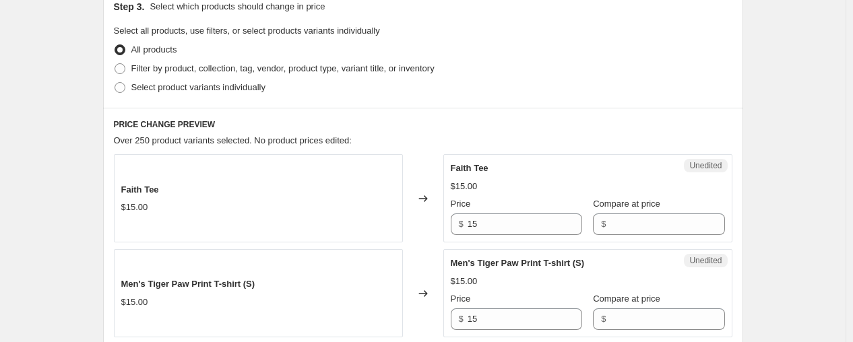
drag, startPoint x: 192, startPoint y: 87, endPoint x: 286, endPoint y: 98, distance: 95.0
click at [192, 88] on span "Select product variants individually" at bounding box center [198, 87] width 134 height 10
click at [115, 83] on input "Select product variants individually" at bounding box center [115, 82] width 1 height 1
radio input "true"
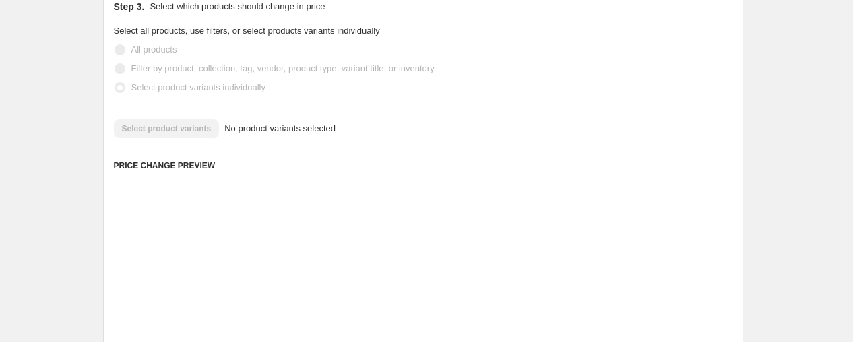
scroll to position [364, 0]
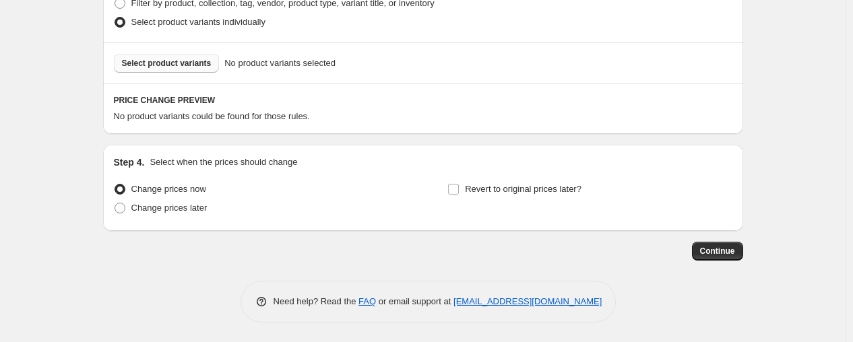
click at [181, 61] on span "Select product variants" at bounding box center [167, 63] width 90 height 11
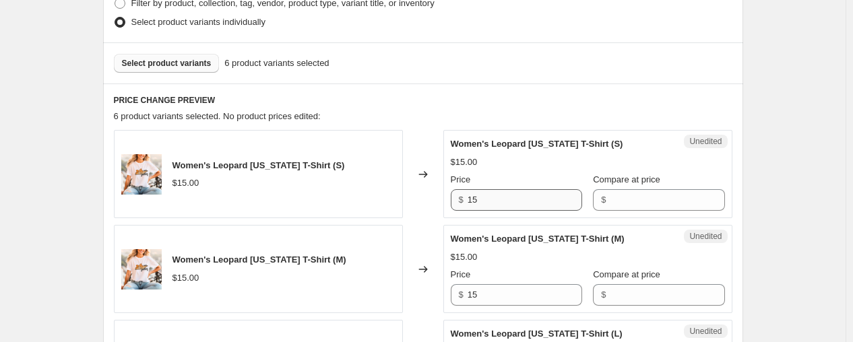
drag, startPoint x: 521, startPoint y: 215, endPoint x: 521, endPoint y: 207, distance: 7.4
click at [521, 212] on div "Unedited Women's Leopard [US_STATE] T-Shirt (S) $15.00 Price $ 15 Compare at pr…" at bounding box center [587, 174] width 289 height 88
click at [520, 205] on input "15" at bounding box center [525, 200] width 115 height 22
click at [519, 206] on input "15" at bounding box center [525, 200] width 115 height 22
type input "23.99"
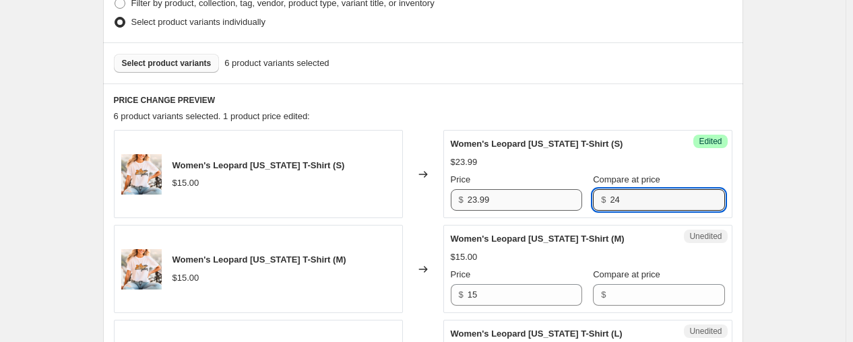
type input "2"
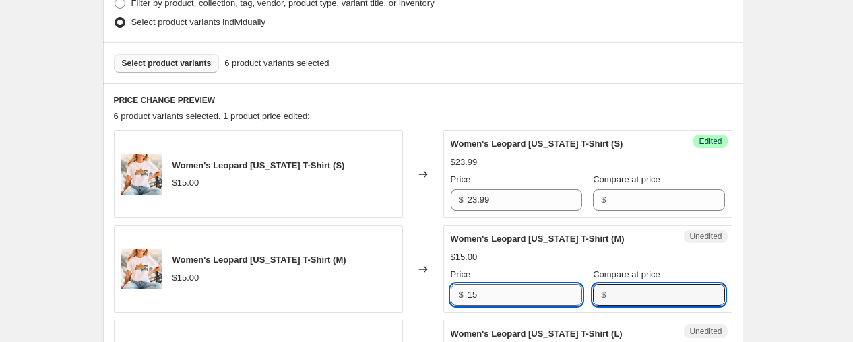
click at [534, 296] on input "15" at bounding box center [525, 295] width 115 height 22
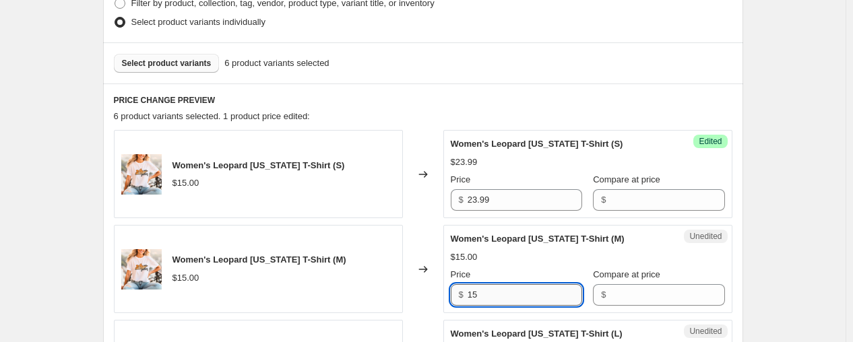
type input "1"
type input "23.99"
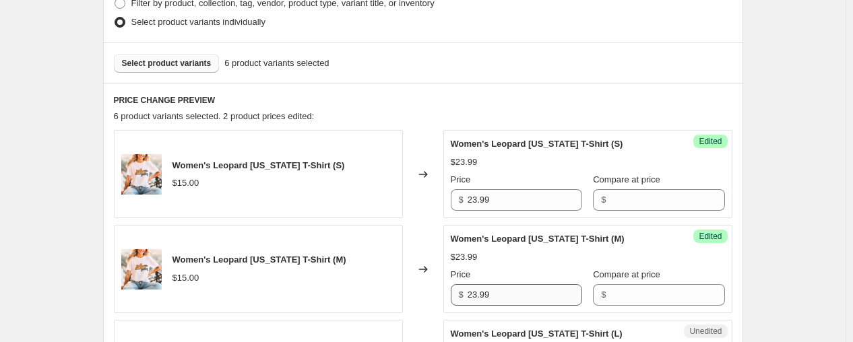
scroll to position [583, 0]
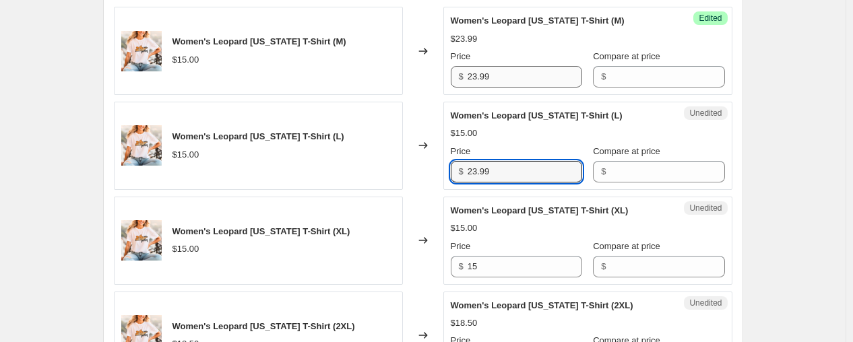
type input "23.99"
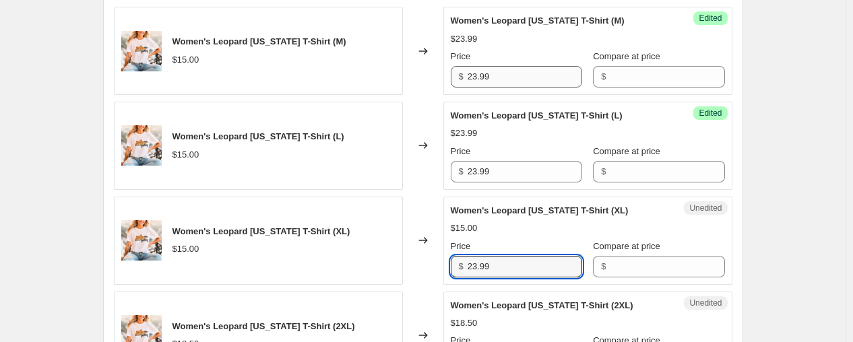
type input "23.99"
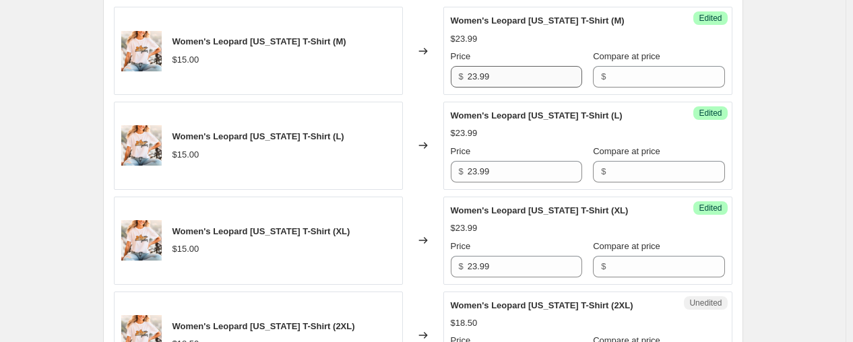
scroll to position [773, 0]
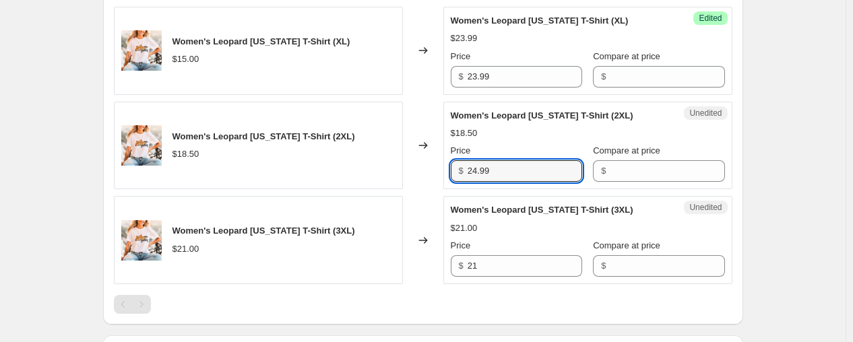
type input "24.99"
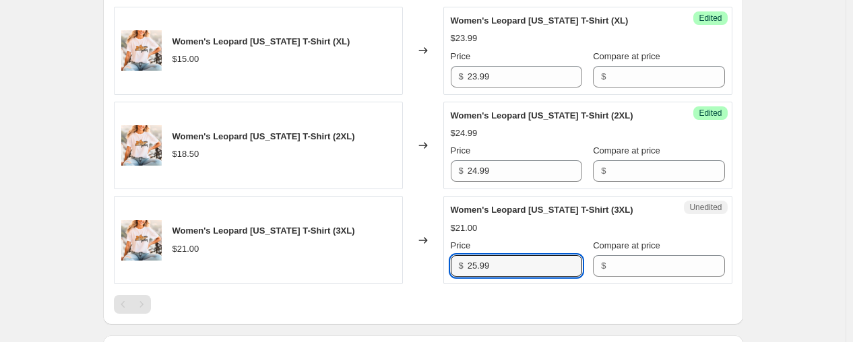
type input "25.99"
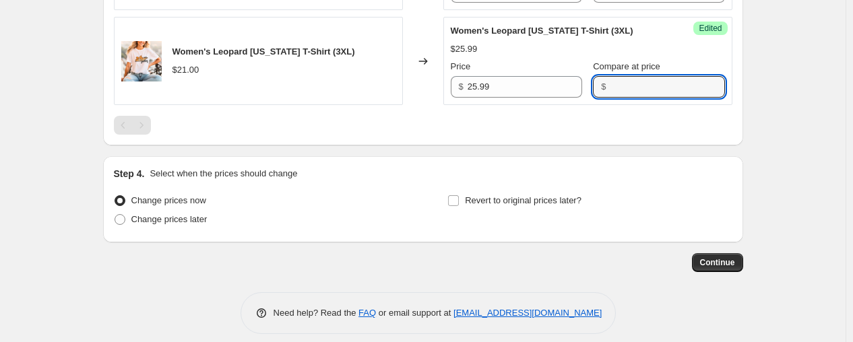
scroll to position [964, 0]
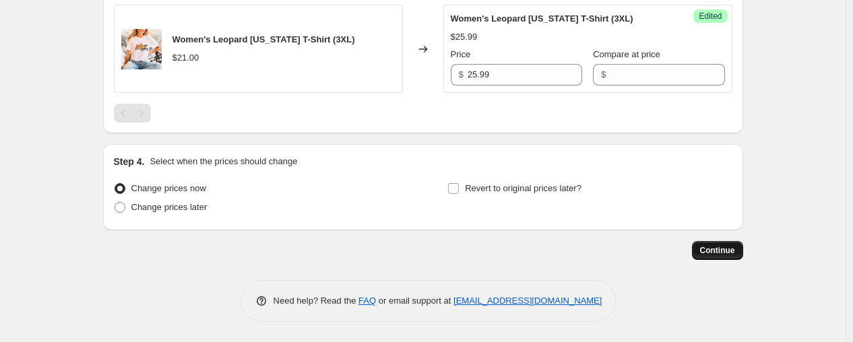
click at [703, 256] on span "Continue" at bounding box center [717, 250] width 35 height 11
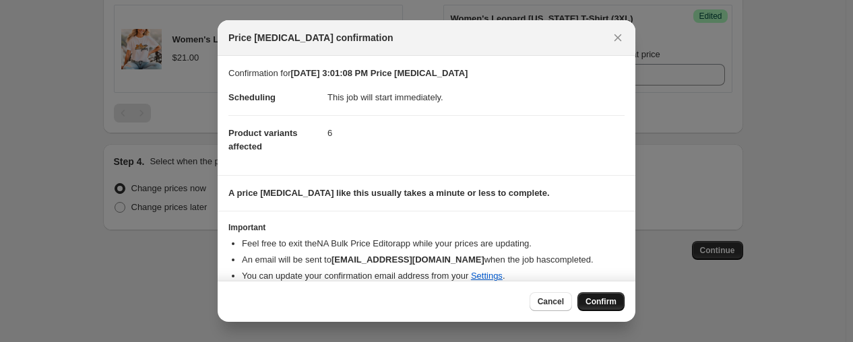
click at [603, 300] on span "Confirm" at bounding box center [600, 301] width 31 height 11
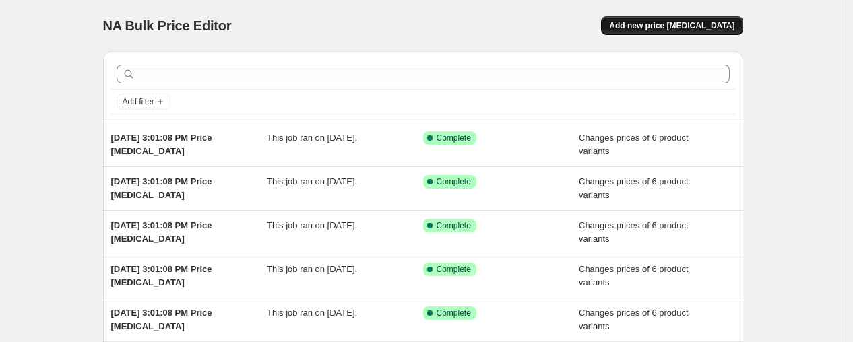
click at [672, 32] on button "Add new price [MEDICAL_DATA]" at bounding box center [671, 25] width 141 height 19
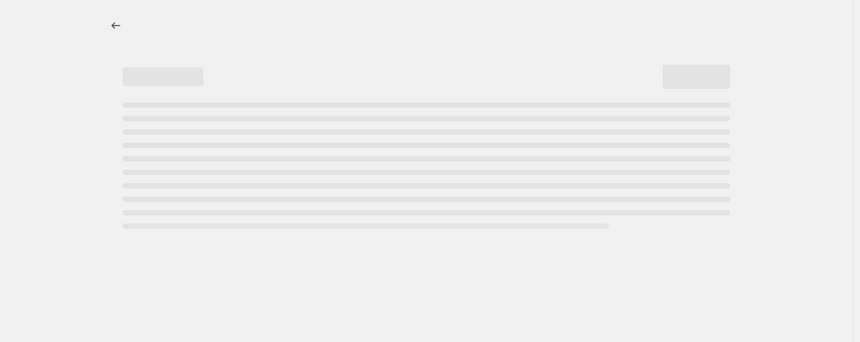
select select "percentage"
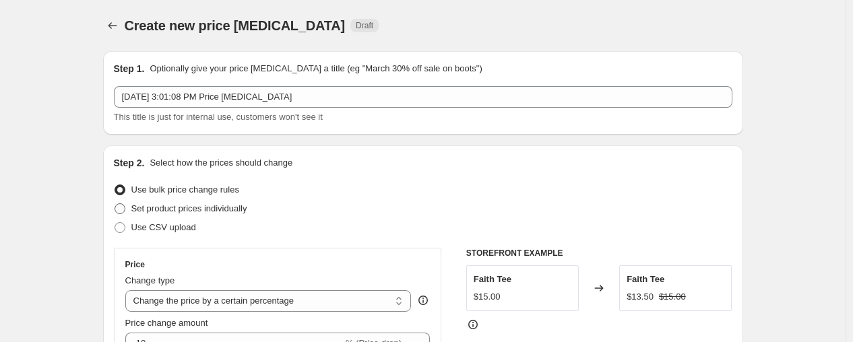
click at [181, 209] on span "Set product prices individually" at bounding box center [189, 208] width 116 height 10
click at [115, 204] on input "Set product prices individually" at bounding box center [115, 203] width 1 height 1
radio input "true"
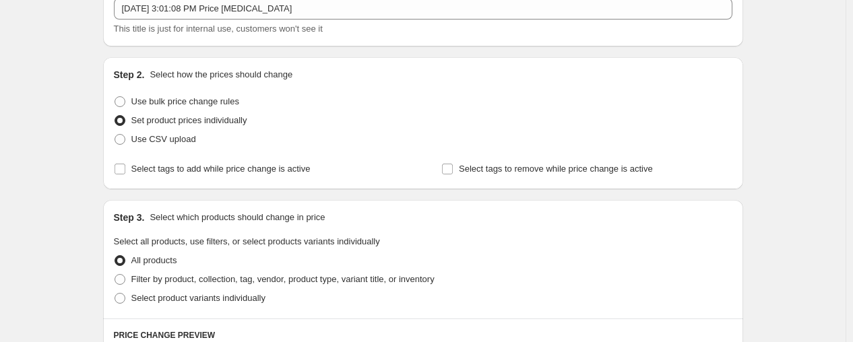
scroll to position [224, 0]
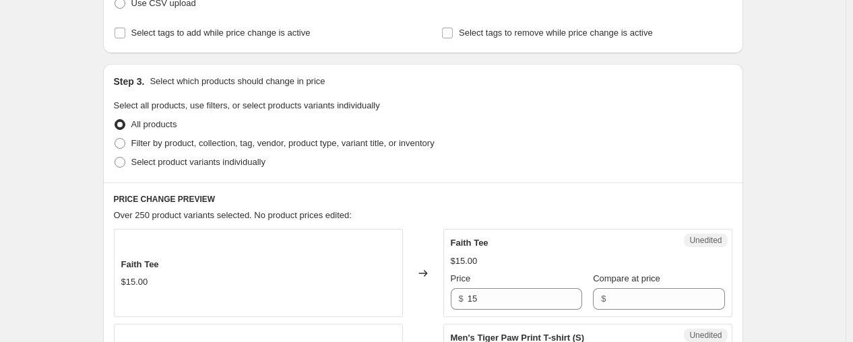
drag, startPoint x: 176, startPoint y: 164, endPoint x: 226, endPoint y: 172, distance: 50.5
click at [176, 164] on span "Select product variants individually" at bounding box center [198, 162] width 134 height 10
click at [115, 158] on input "Select product variants individually" at bounding box center [115, 157] width 1 height 1
radio input "true"
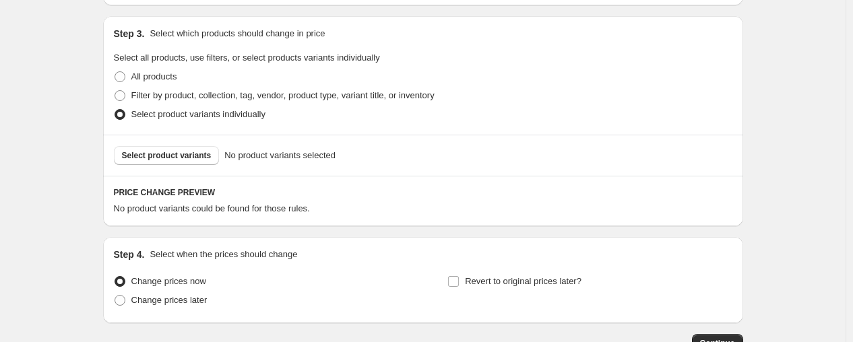
scroll to position [299, 0]
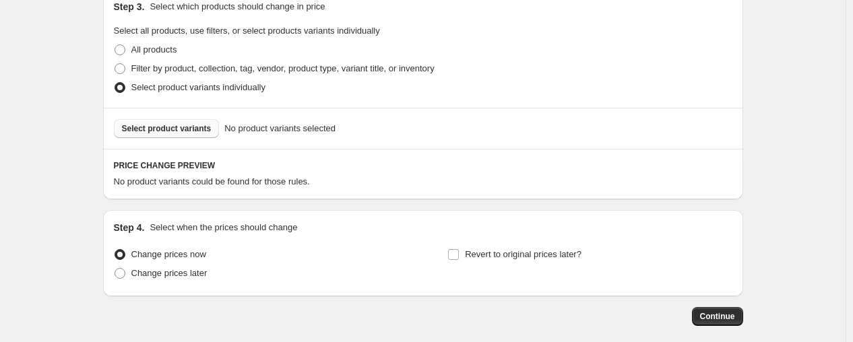
click at [170, 128] on span "Select product variants" at bounding box center [167, 128] width 90 height 11
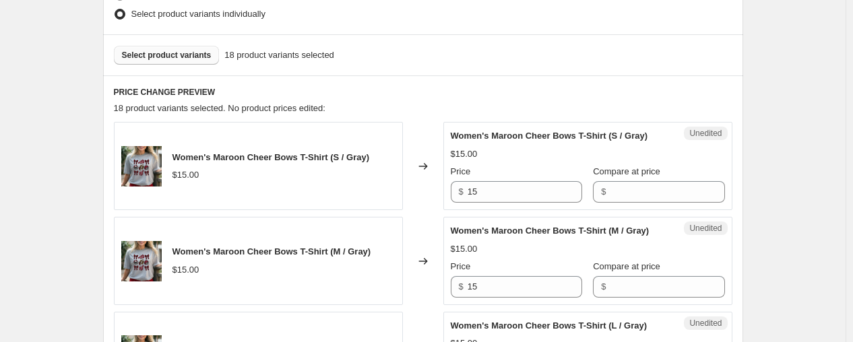
scroll to position [374, 0]
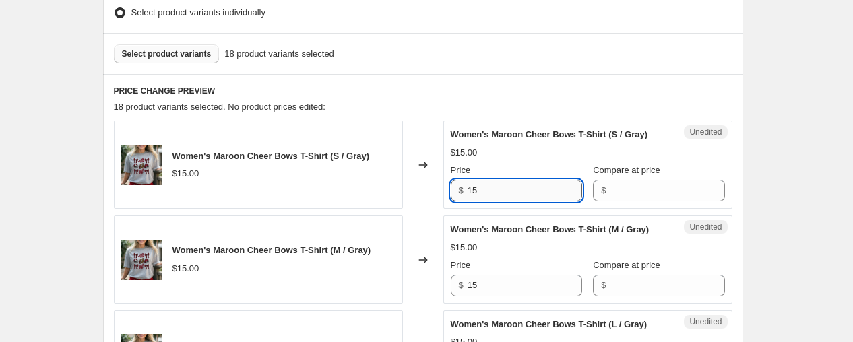
click at [507, 189] on input "15" at bounding box center [525, 191] width 115 height 22
type input "1"
type input "19.99"
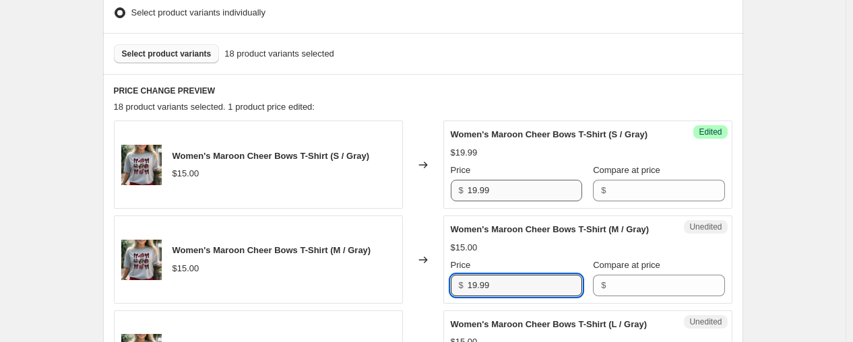
type input "19.99"
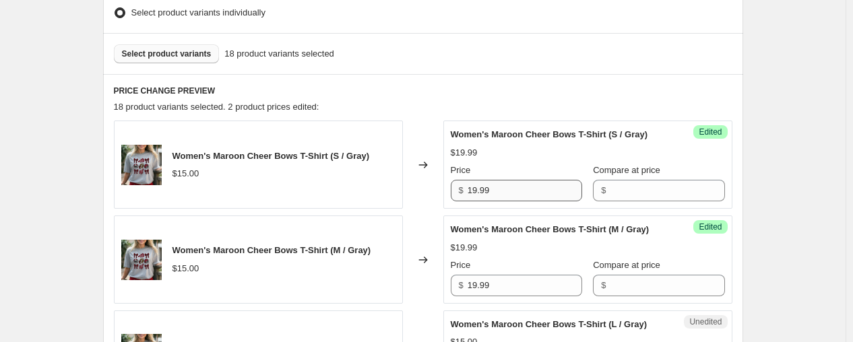
scroll to position [583, 0]
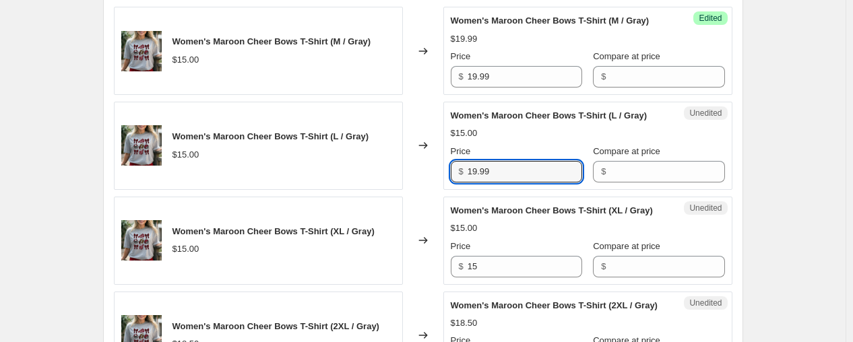
type input "19.99"
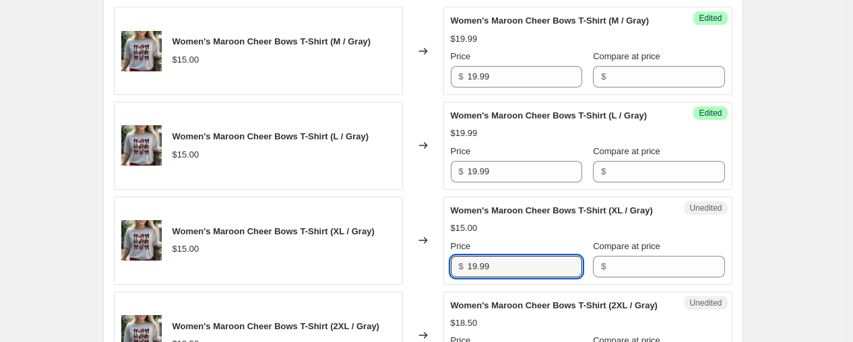
type input "19.99"
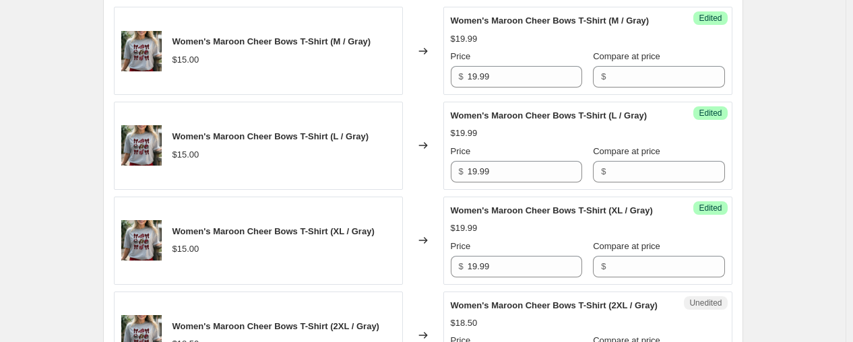
scroll to position [773, 0]
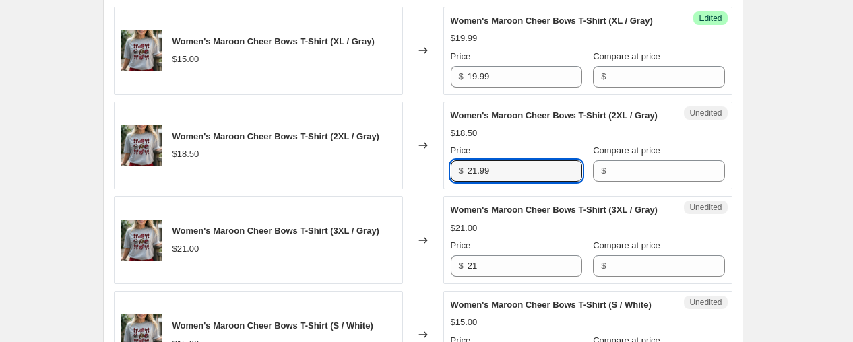
type input "21.99"
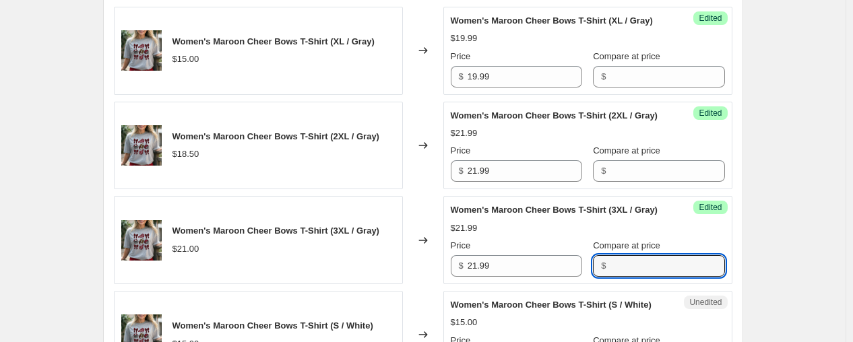
scroll to position [847, 0]
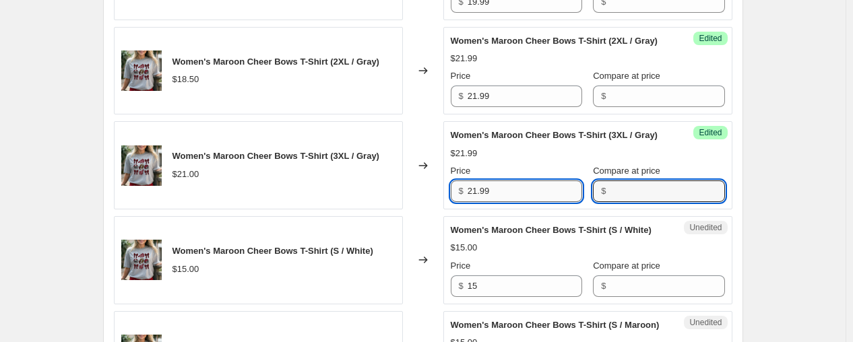
click at [502, 193] on input "21.99" at bounding box center [525, 192] width 115 height 22
click at [500, 193] on input "21.99" at bounding box center [525, 192] width 115 height 22
click at [499, 193] on input "21.99" at bounding box center [525, 192] width 115 height 22
type input "22.99"
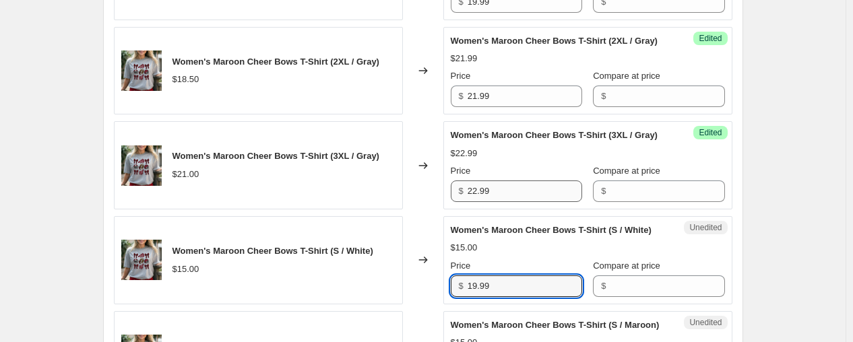
type input "19.99"
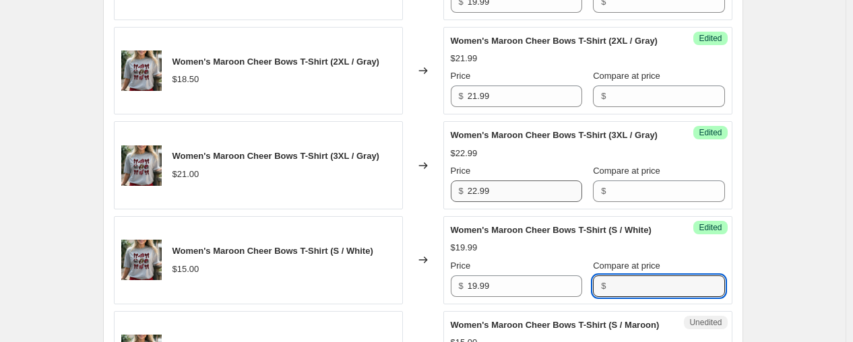
scroll to position [1058, 0]
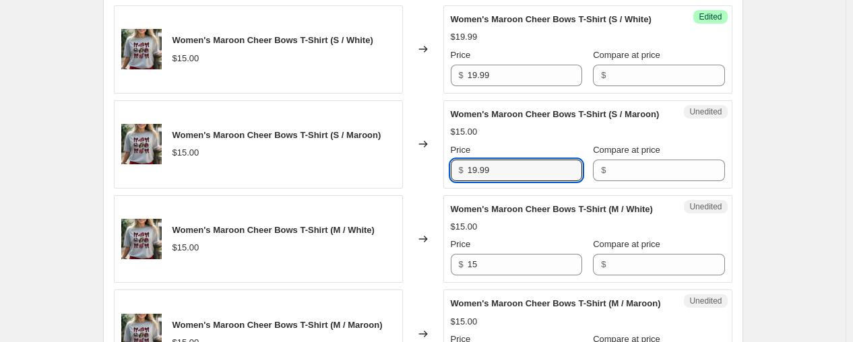
type input "19.99"
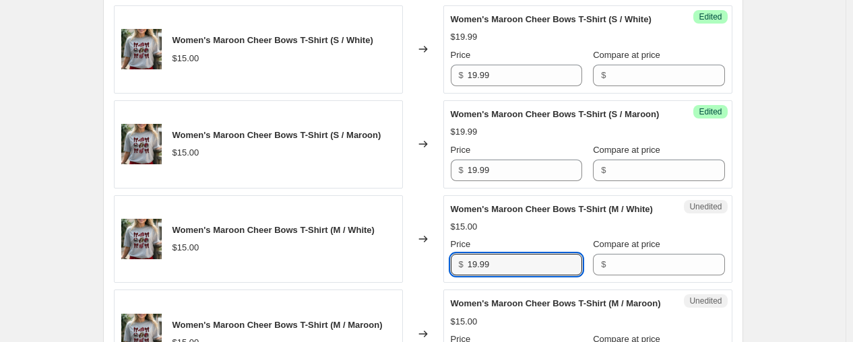
type input "19.99"
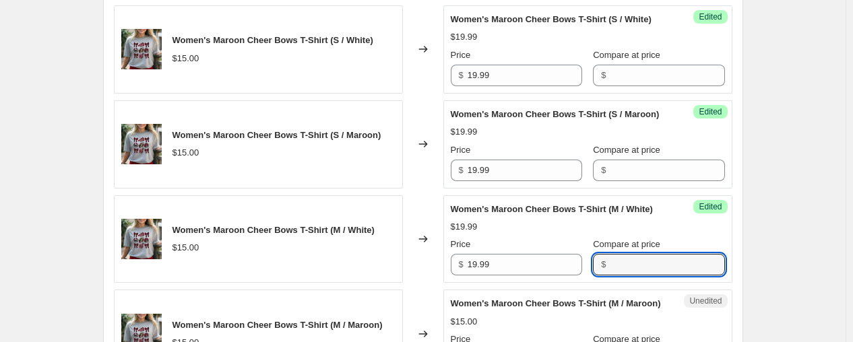
scroll to position [1248, 0]
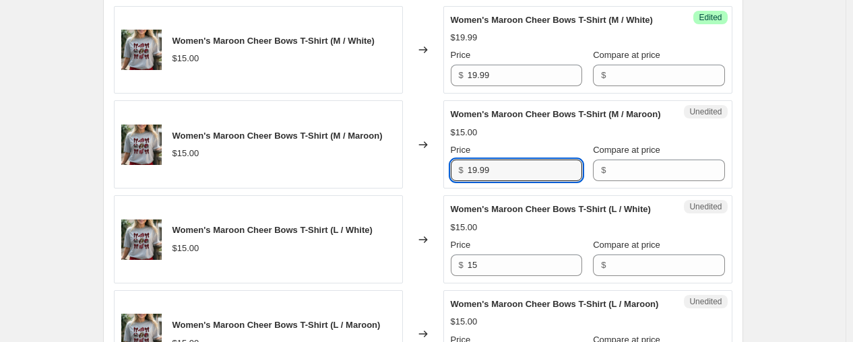
type input "19.99"
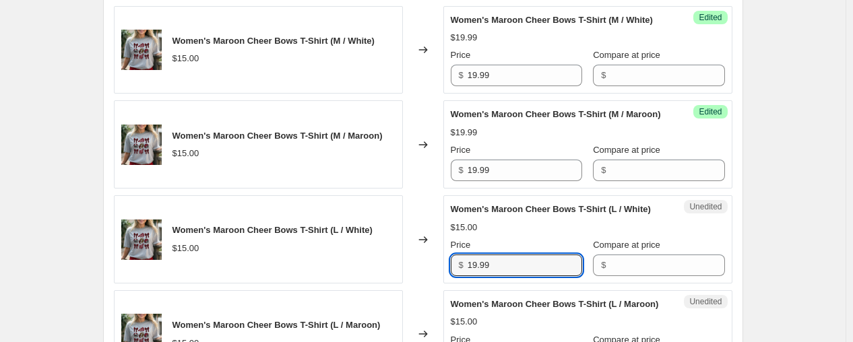
type input "19.99"
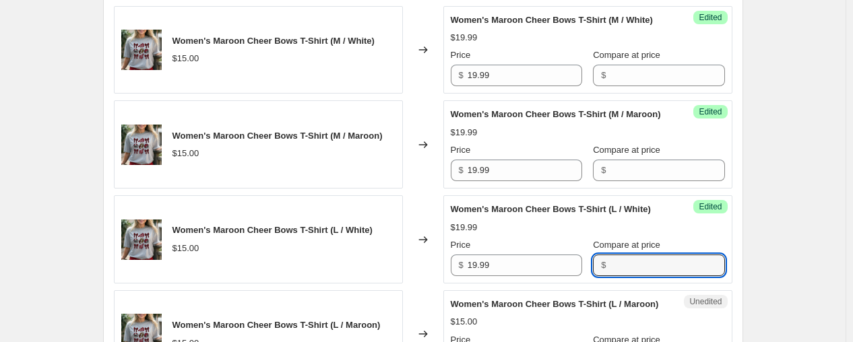
scroll to position [1438, 0]
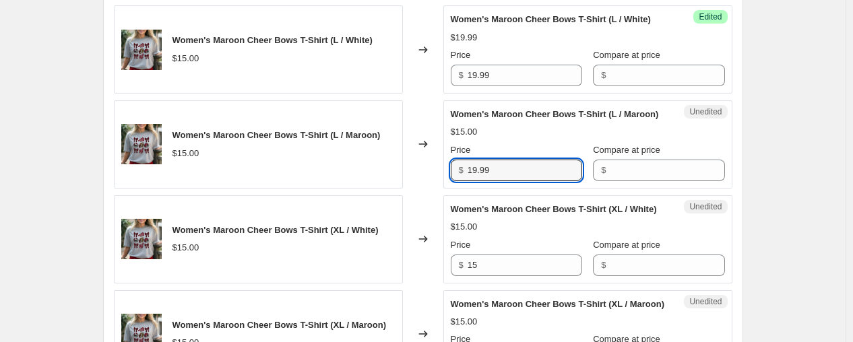
type input "19.99"
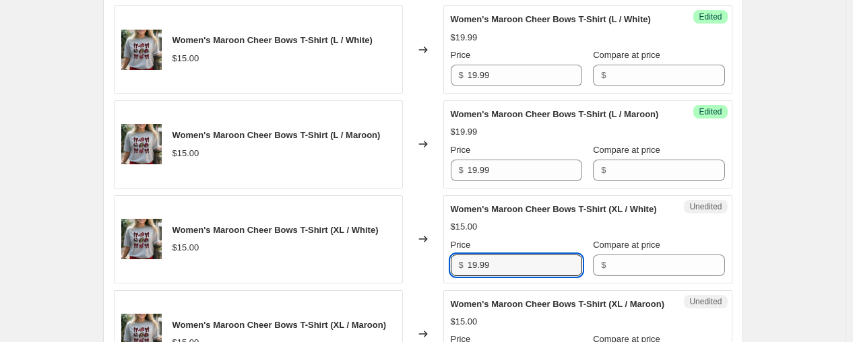
type input "19.99"
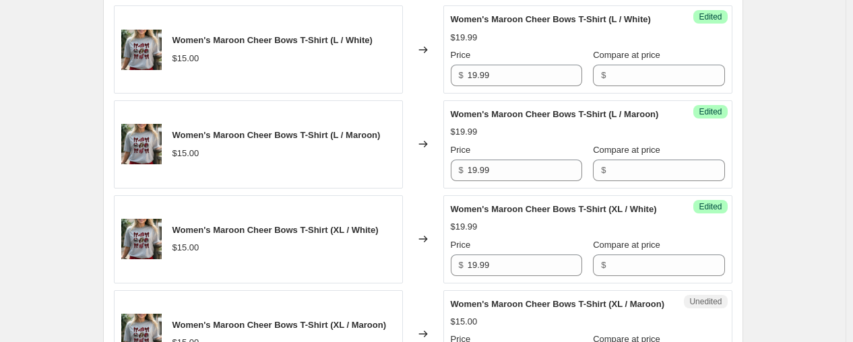
scroll to position [1641, 0]
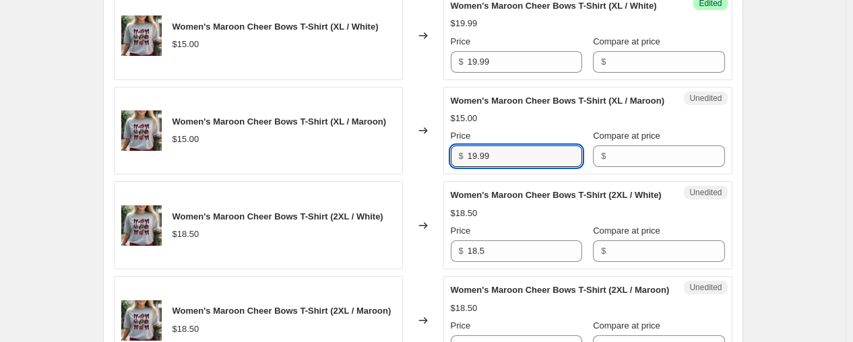
type input "19.99"
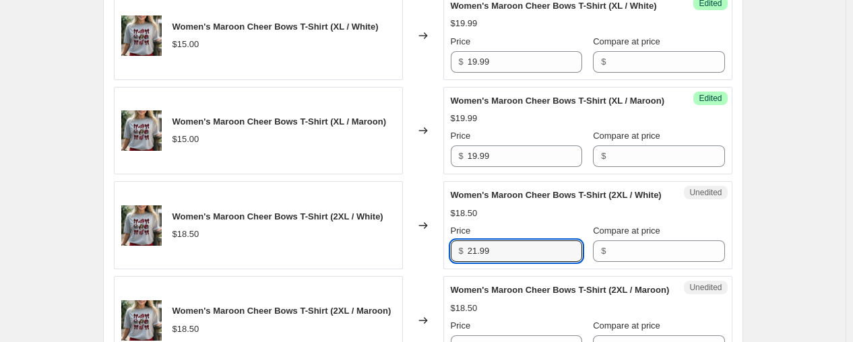
type input "21.99"
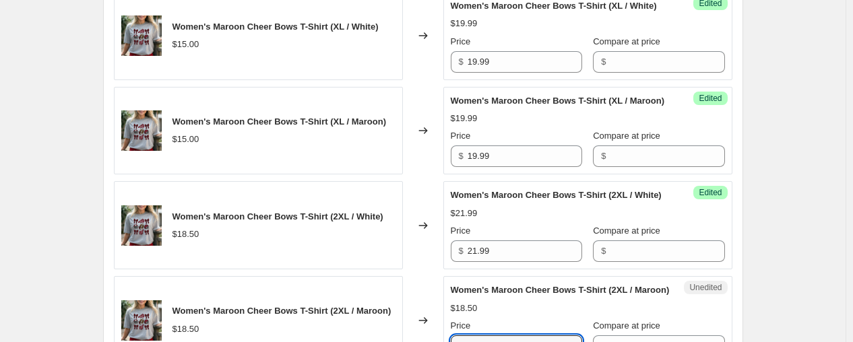
scroll to position [1844, 0]
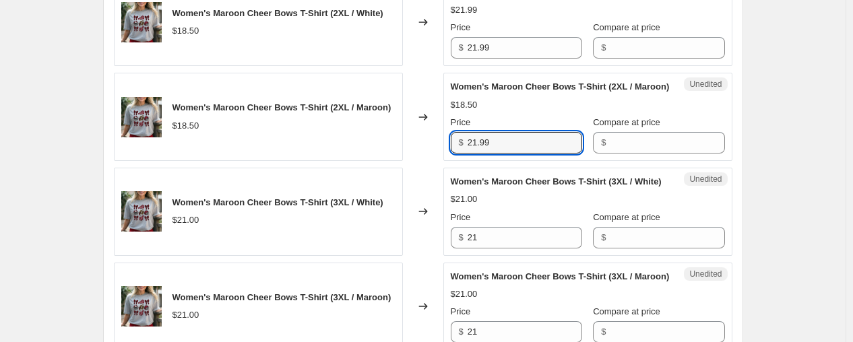
type input "21.99"
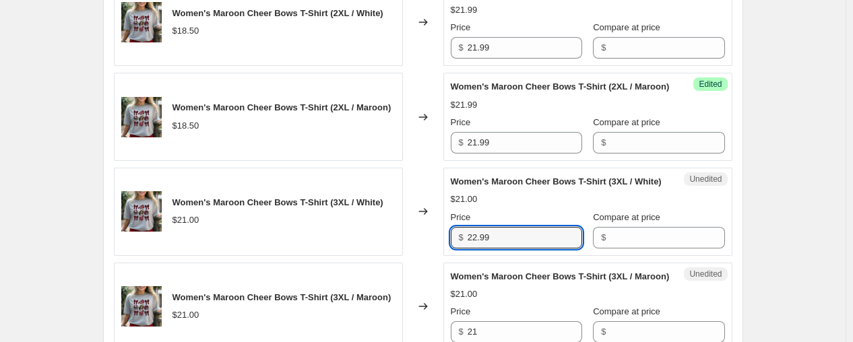
type input "22.99"
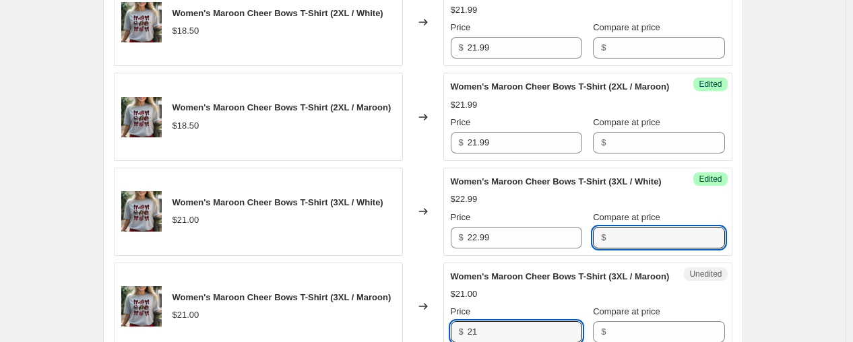
scroll to position [2049, 0]
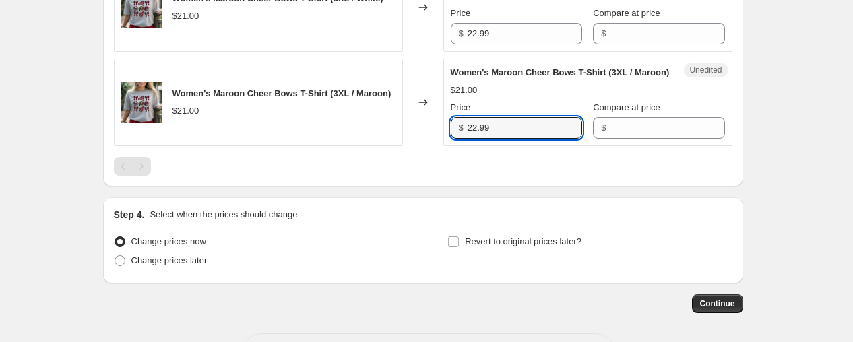
type input "22.99"
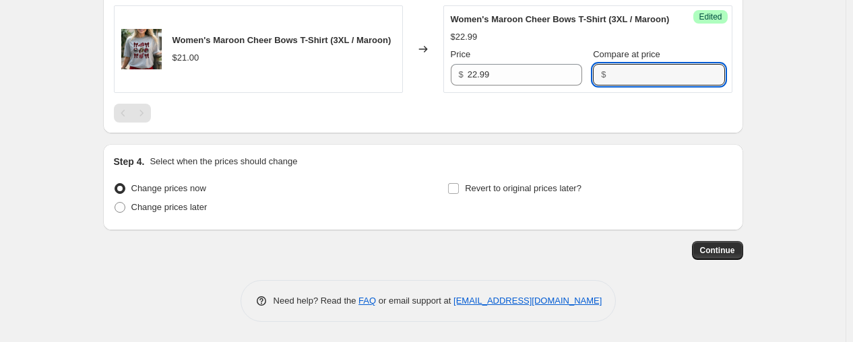
scroll to position [2144, 0]
click at [724, 245] on button "Continue" at bounding box center [717, 250] width 51 height 19
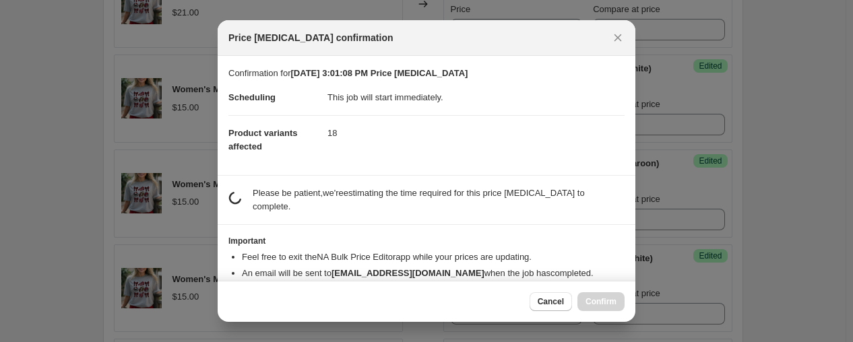
scroll to position [0, 0]
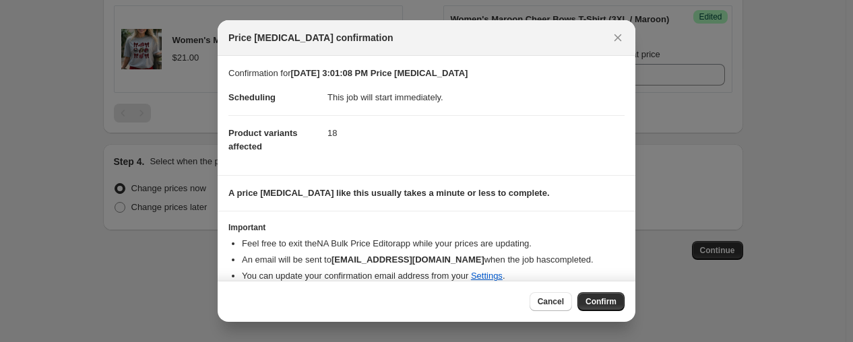
click at [601, 307] on span "Confirm" at bounding box center [600, 301] width 31 height 11
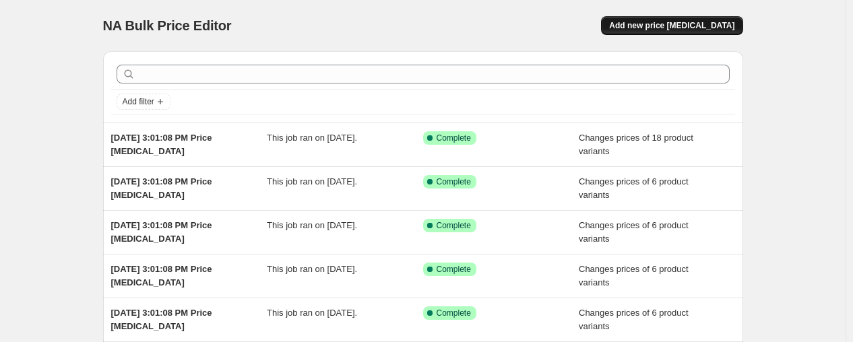
click at [678, 18] on button "Add new price [MEDICAL_DATA]" at bounding box center [671, 25] width 141 height 19
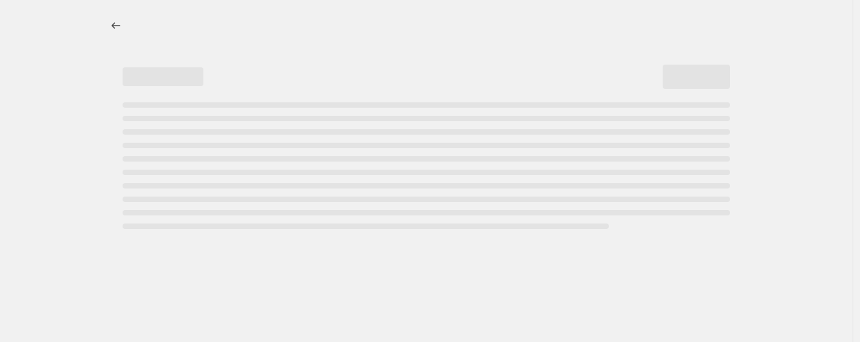
select select "percentage"
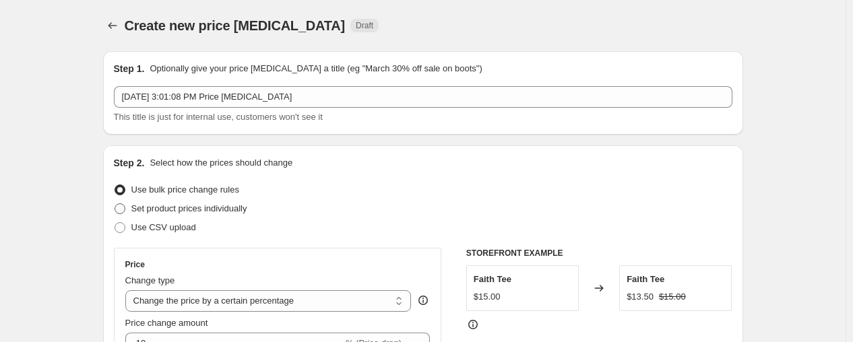
click at [174, 210] on span "Set product prices individually" at bounding box center [189, 208] width 116 height 10
click at [115, 204] on input "Set product prices individually" at bounding box center [115, 203] width 1 height 1
radio input "true"
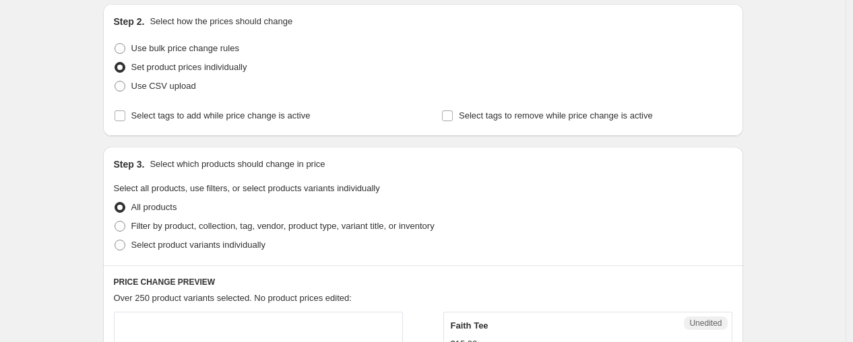
scroll to position [150, 0]
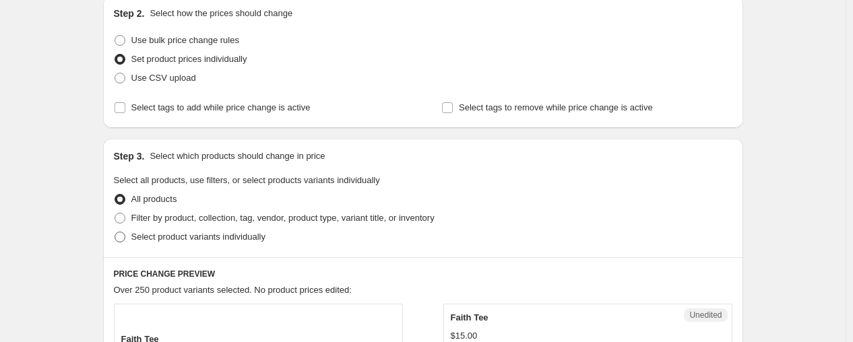
click at [168, 234] on span "Select product variants individually" at bounding box center [198, 237] width 134 height 10
click at [115, 232] on input "Select product variants individually" at bounding box center [115, 232] width 1 height 1
radio input "true"
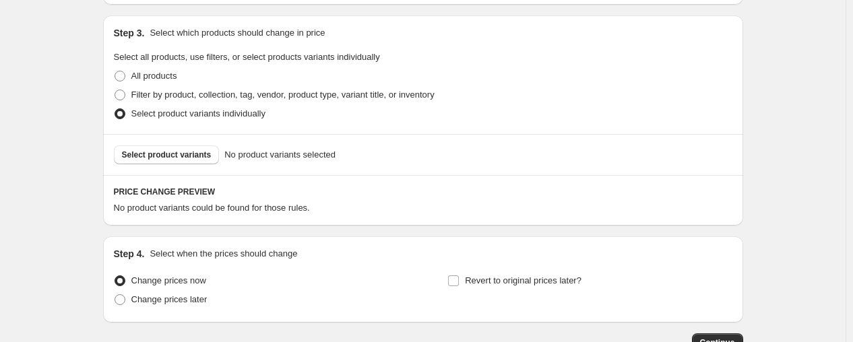
scroll to position [299, 0]
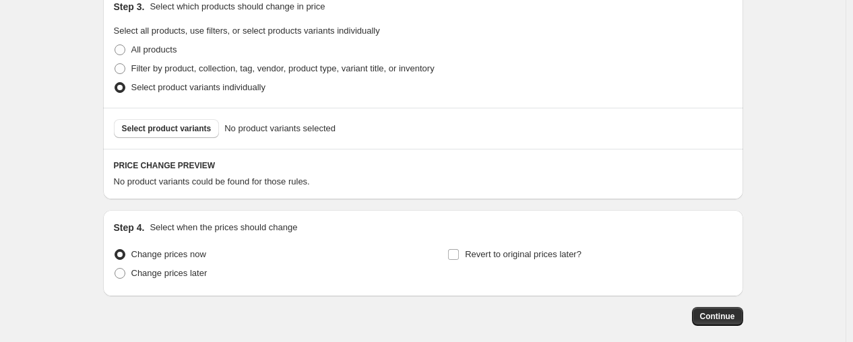
click at [186, 118] on div "Select product variants No product variants selected" at bounding box center [423, 128] width 640 height 41
click at [184, 129] on span "Select product variants" at bounding box center [167, 128] width 90 height 11
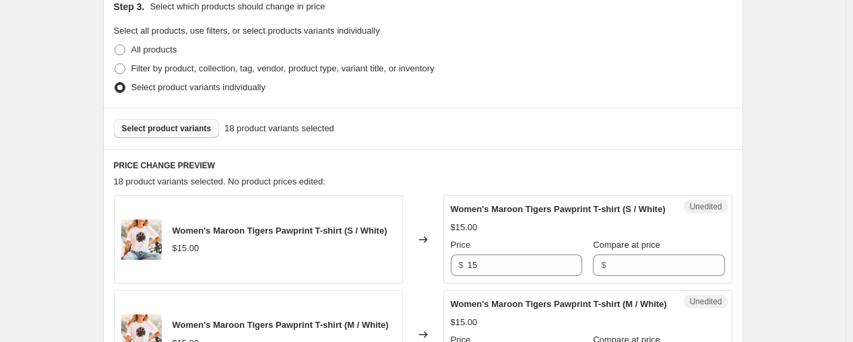
scroll to position [374, 0]
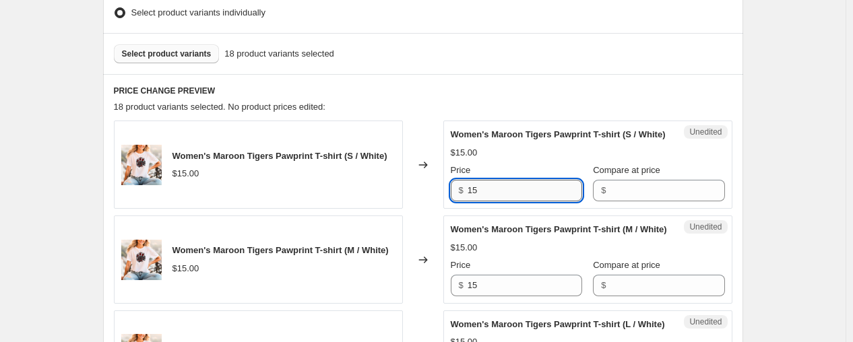
click at [519, 201] on input "15" at bounding box center [525, 191] width 115 height 22
click at [519, 200] on input "15" at bounding box center [525, 191] width 115 height 22
type input "19.99"
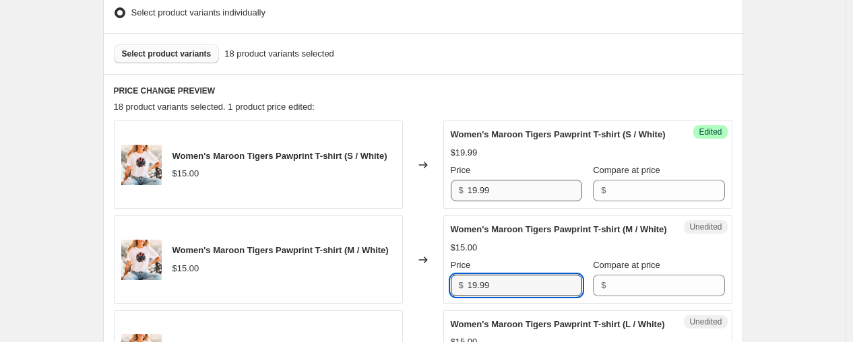
type input "19.99"
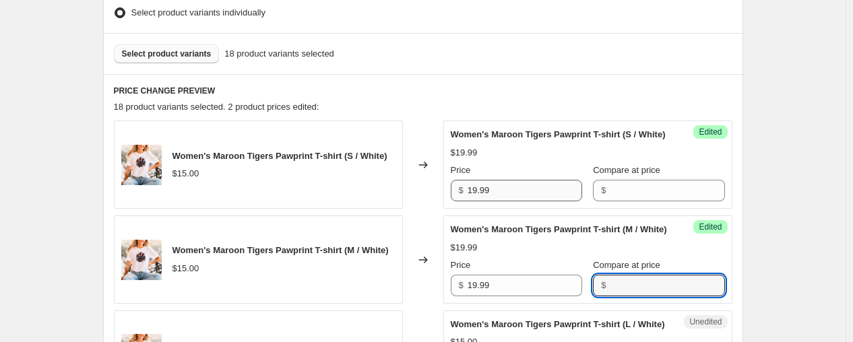
scroll to position [623, 0]
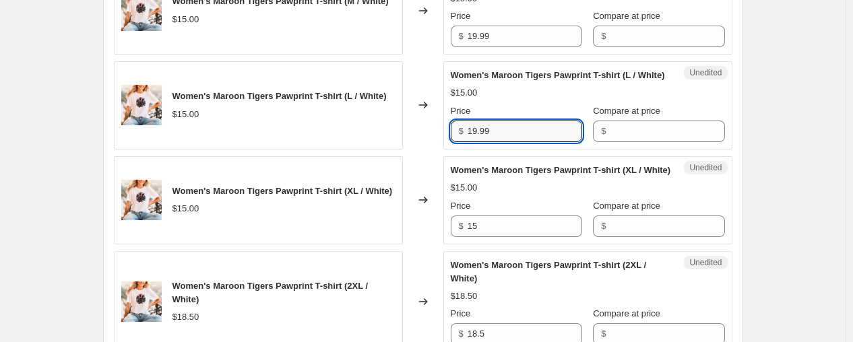
type input "19.99"
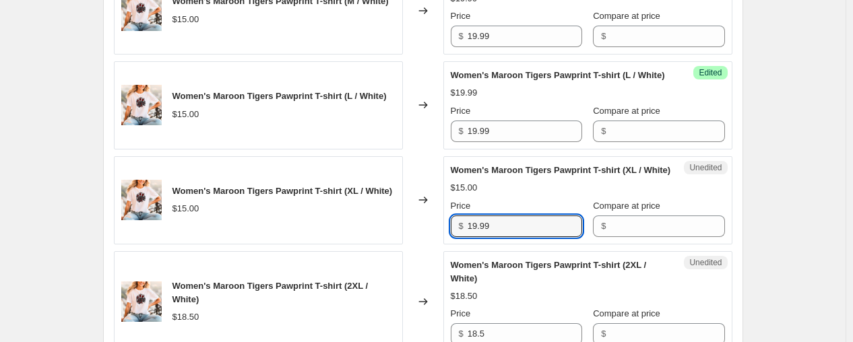
type input "19.99"
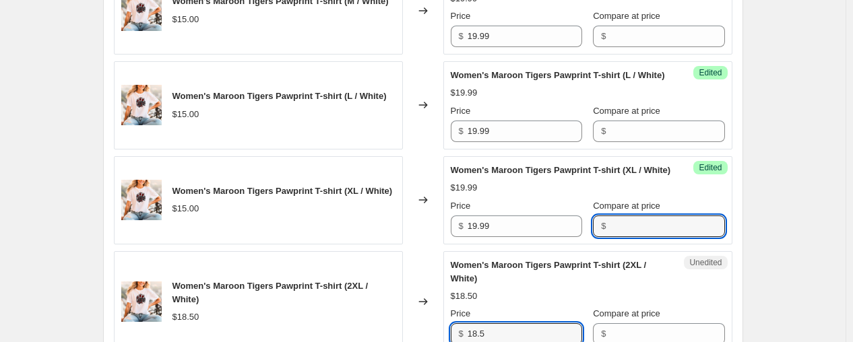
scroll to position [840, 0]
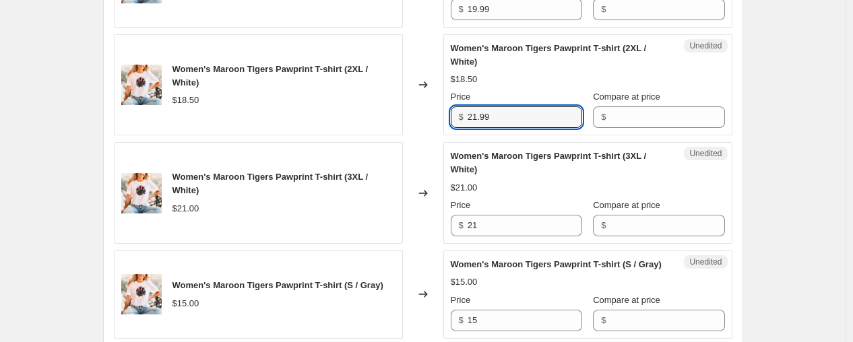
type input "21.99"
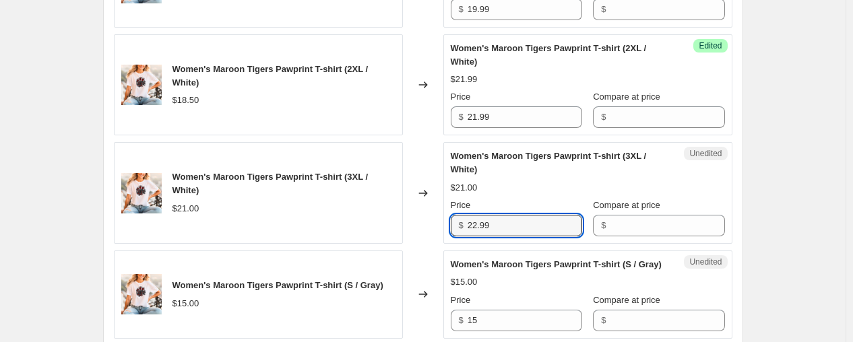
type input "22.99"
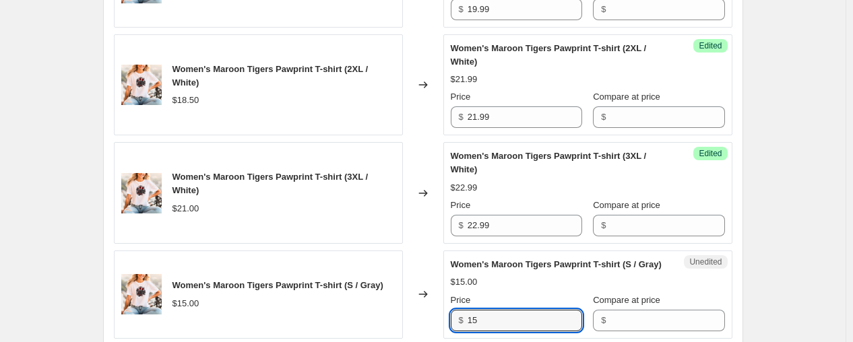
scroll to position [1044, 0]
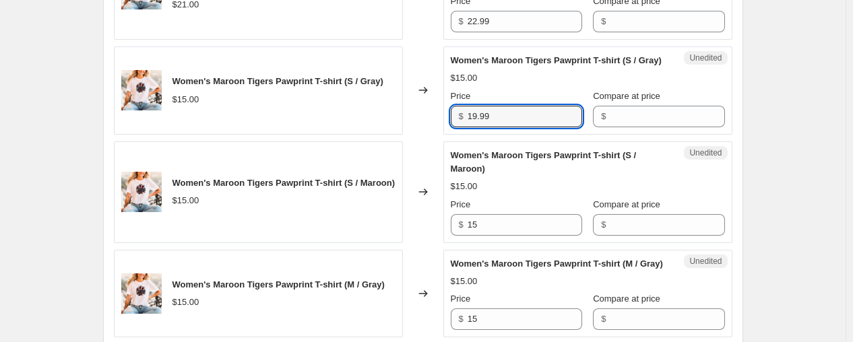
type input "19.99"
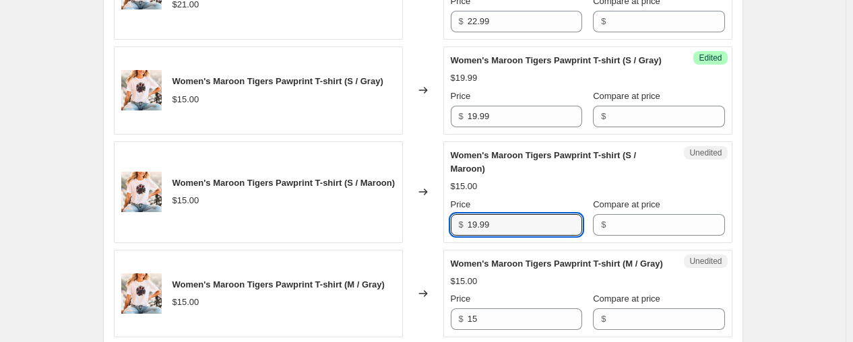
type input "19.99"
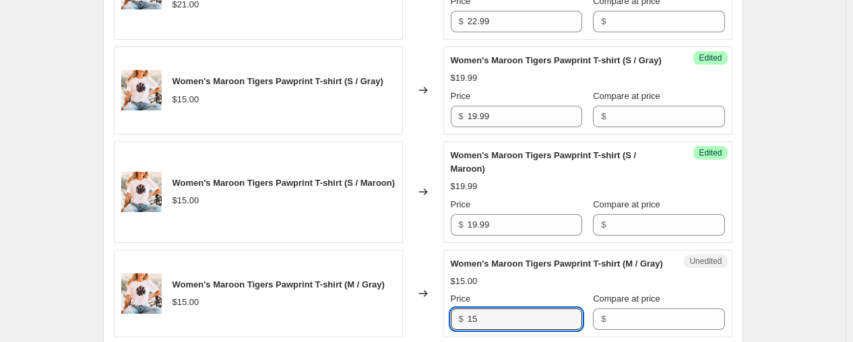
scroll to position [1260, 0]
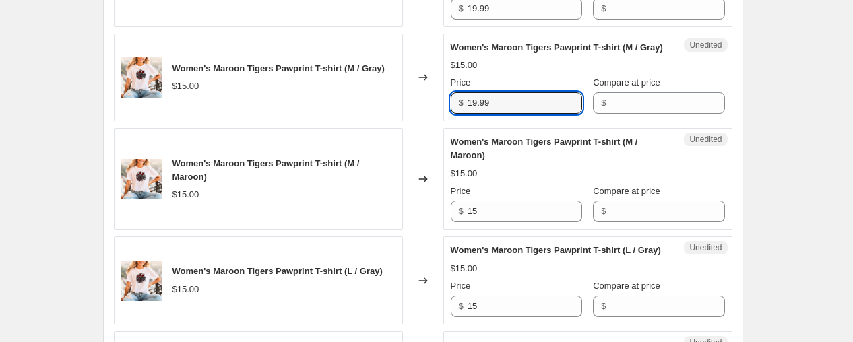
type input "19.99"
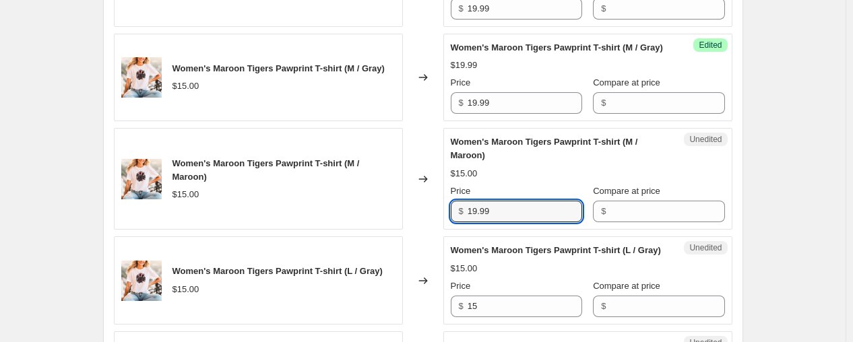
type input "19.99"
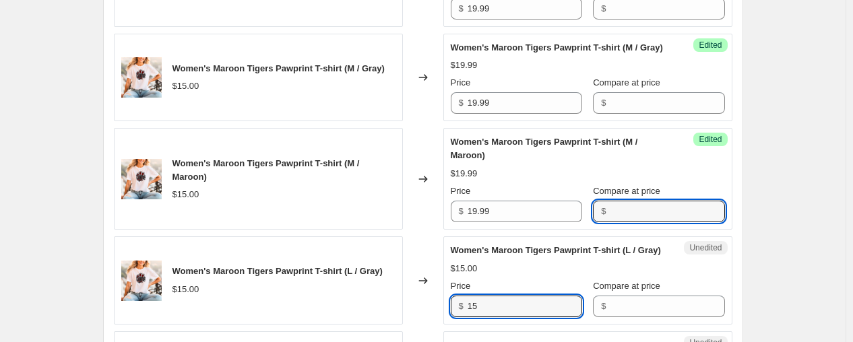
scroll to position [1464, 0]
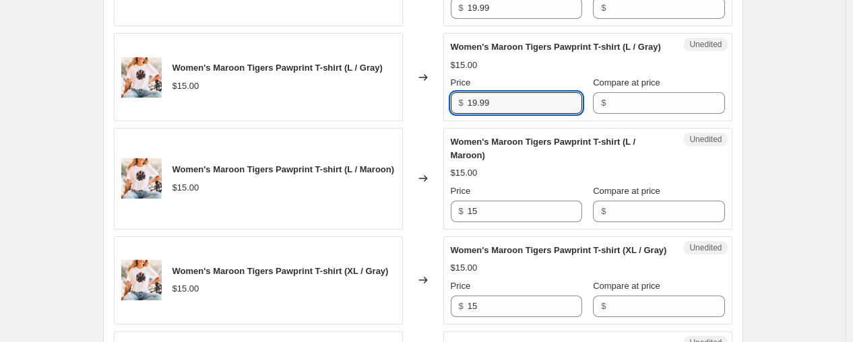
type input "19.99"
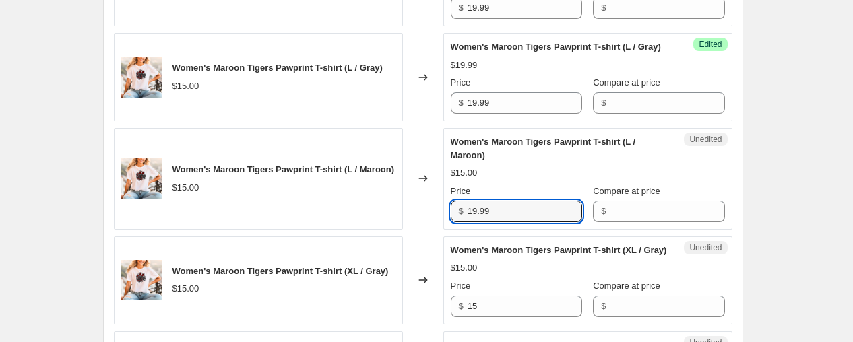
type input "19.99"
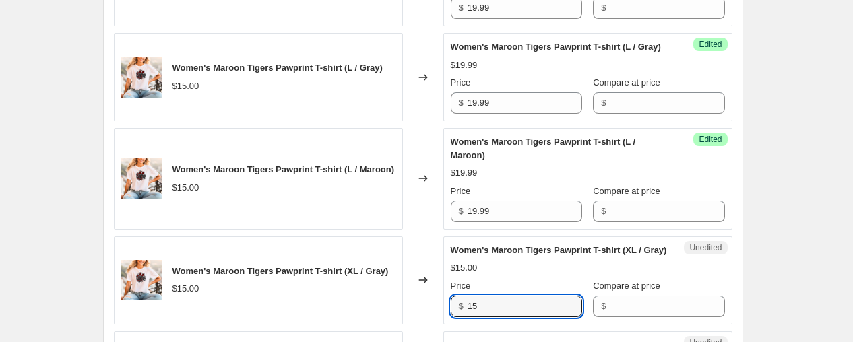
scroll to position [1681, 0]
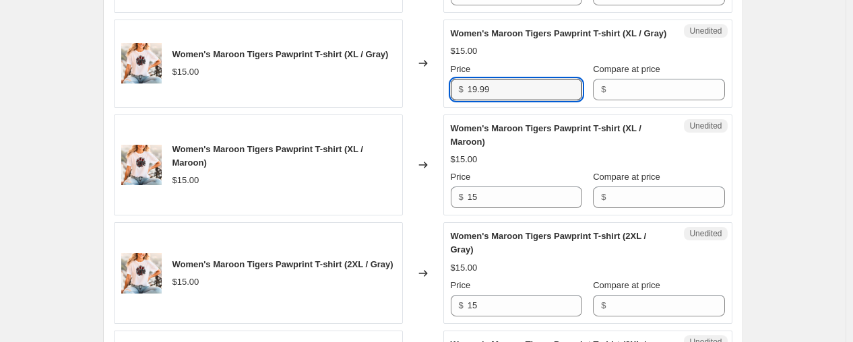
type input "19.99"
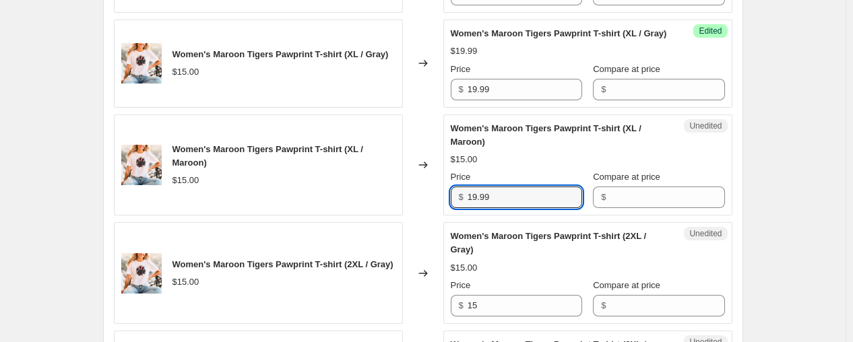
type input "19.99"
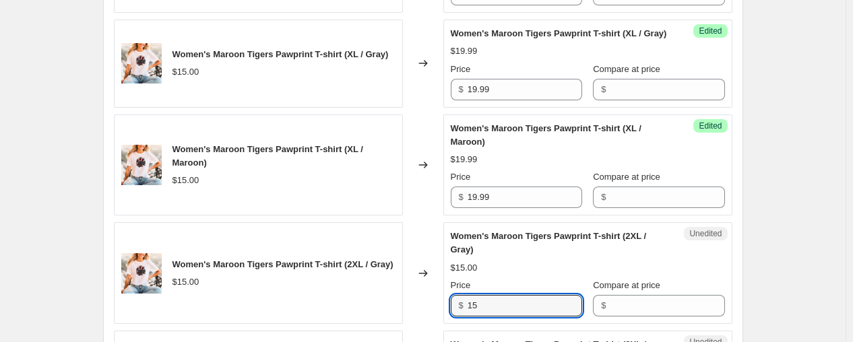
scroll to position [1898, 0]
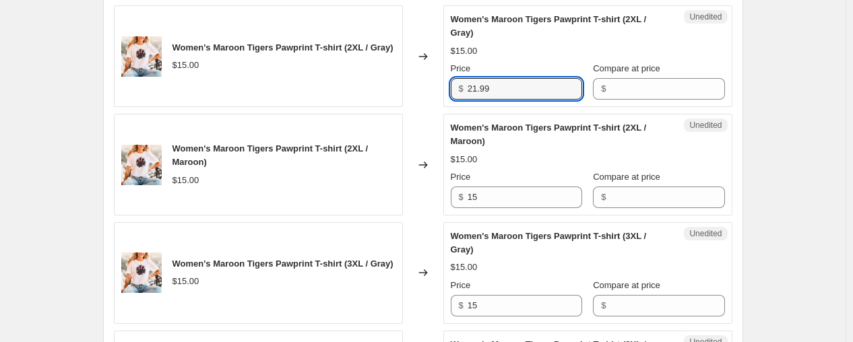
type input "21.99"
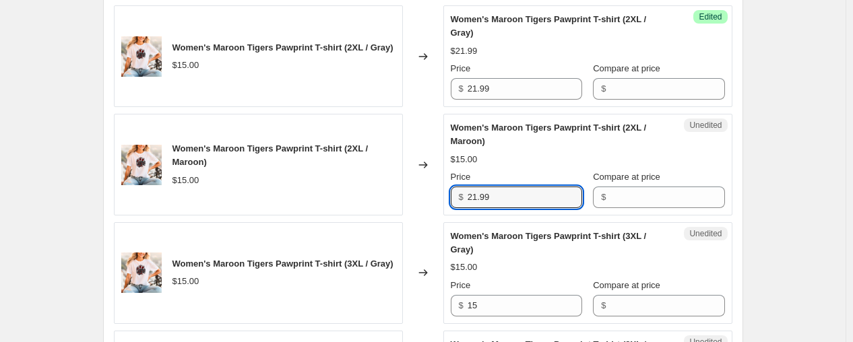
type input "21.99"
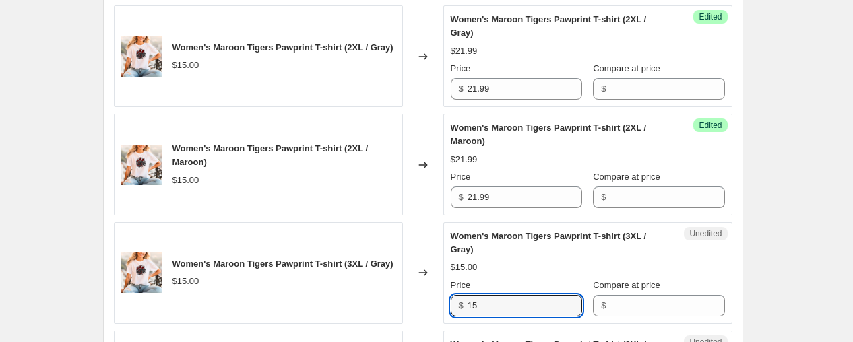
scroll to position [2115, 0]
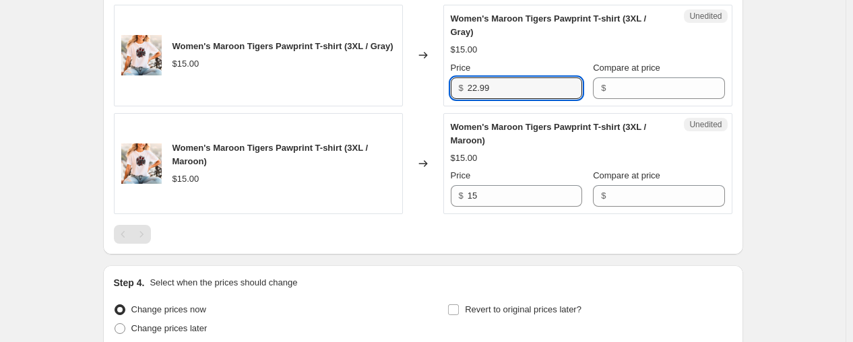
type input "22.99"
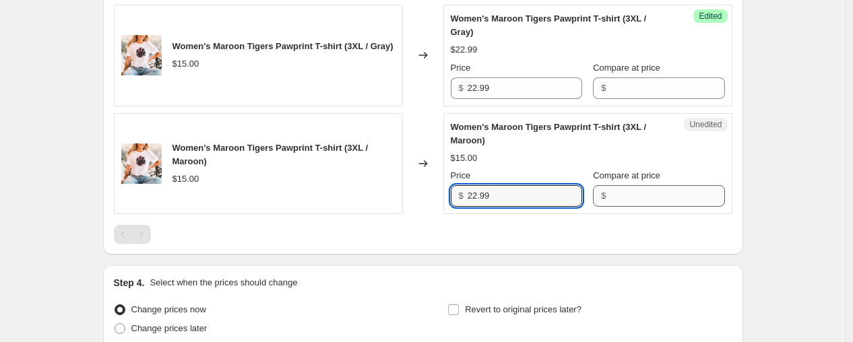
scroll to position [2319, 0]
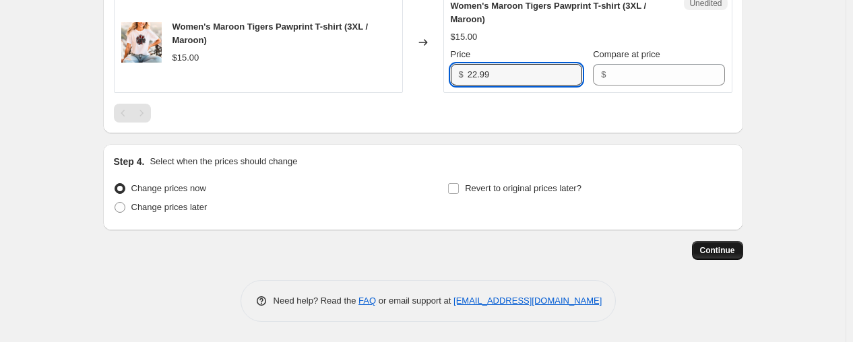
type input "22.99"
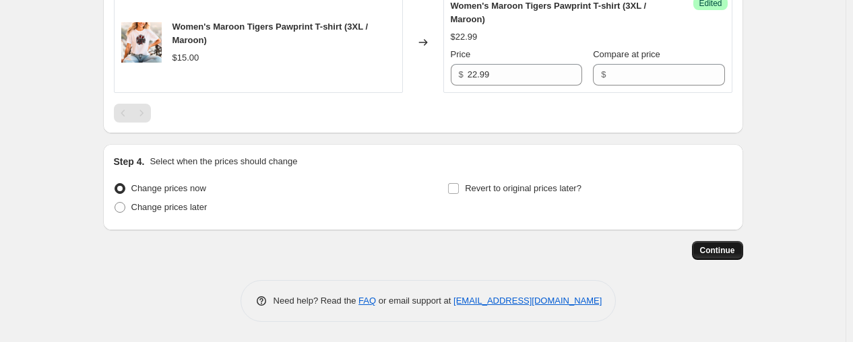
click at [735, 249] on span "Continue" at bounding box center [717, 250] width 35 height 11
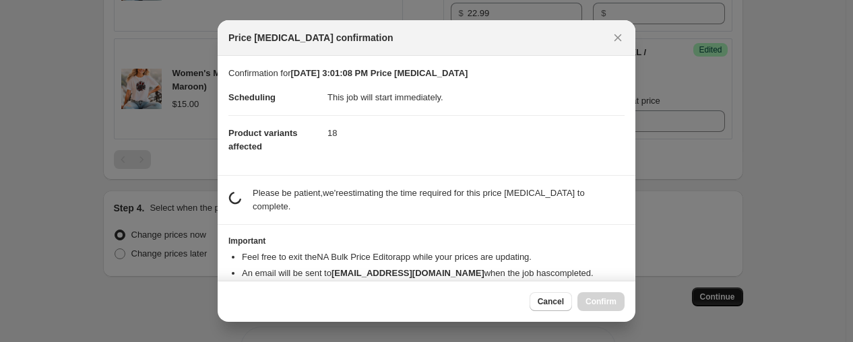
scroll to position [0, 0]
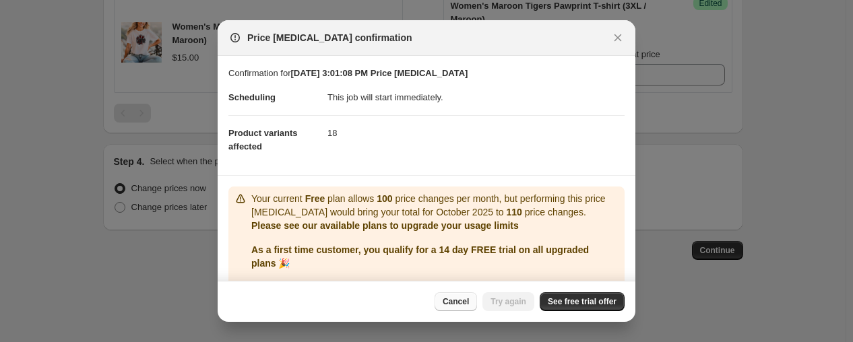
click at [449, 300] on span "Cancel" at bounding box center [456, 301] width 26 height 11
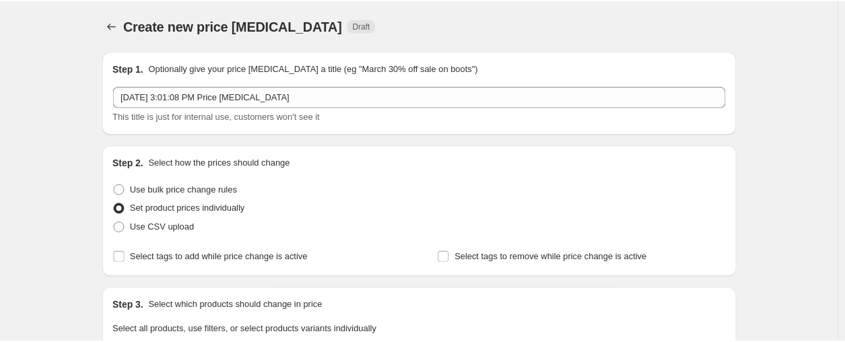
scroll to position [2319, 0]
